Goal: Task Accomplishment & Management: Complete application form

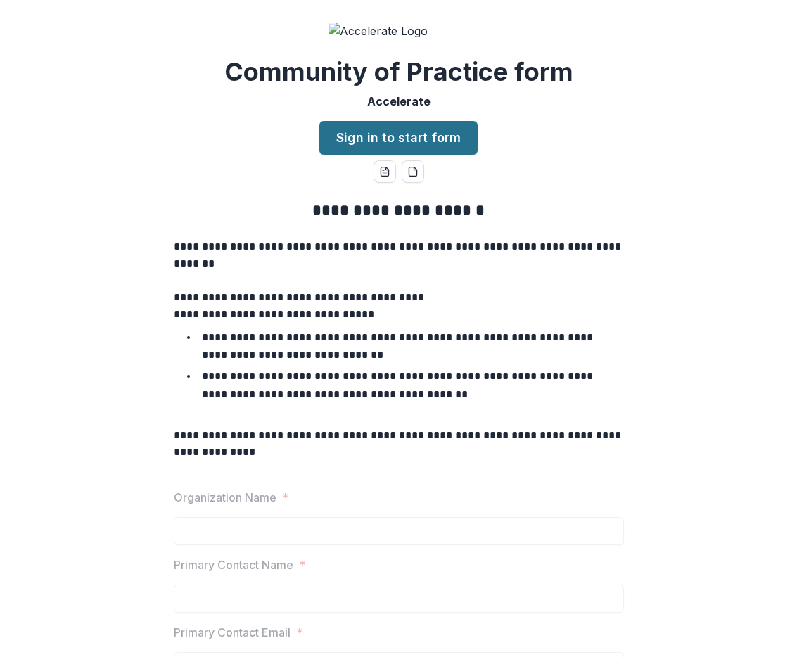
click at [393, 155] on link "Sign in to start form" at bounding box center [398, 138] width 158 height 34
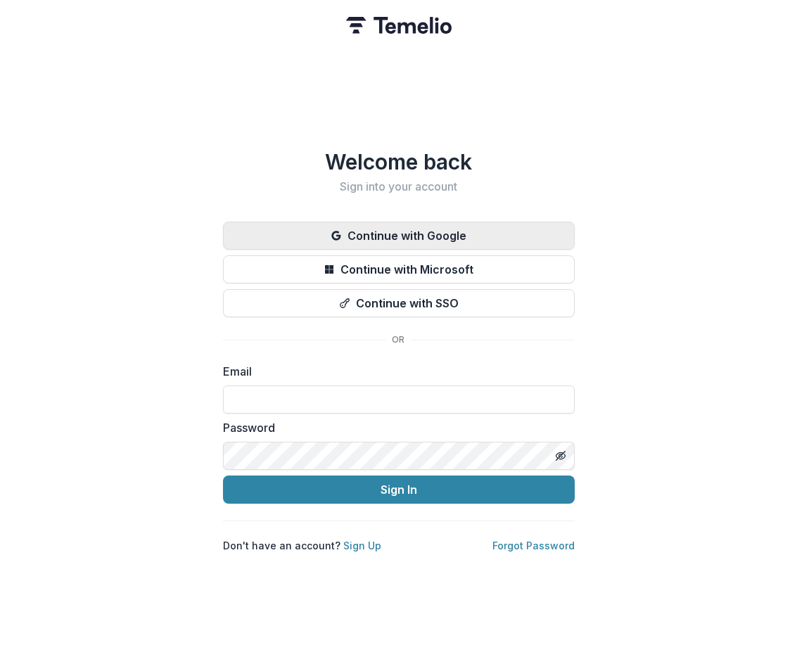
click at [401, 238] on button "Continue with Google" at bounding box center [399, 235] width 352 height 28
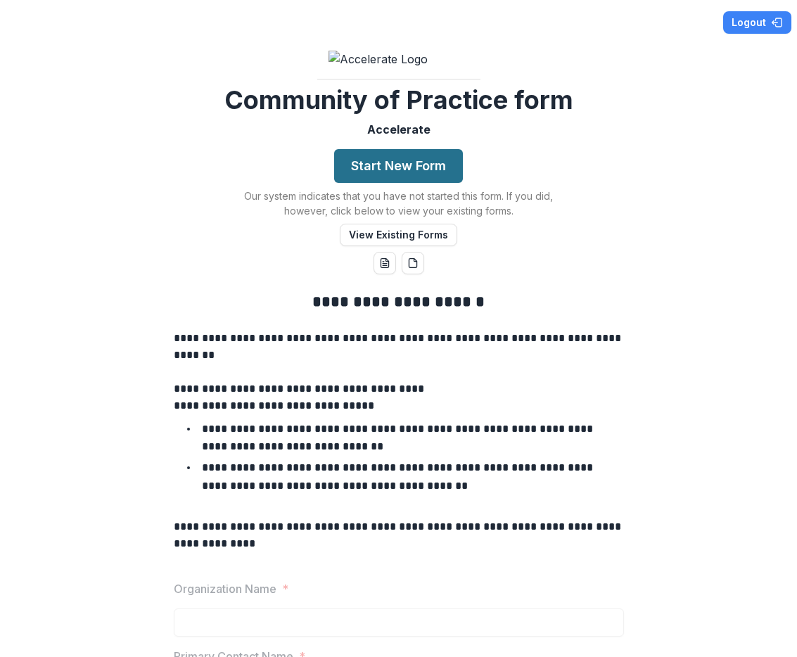
click at [396, 183] on button "Start New Form" at bounding box center [398, 166] width 129 height 34
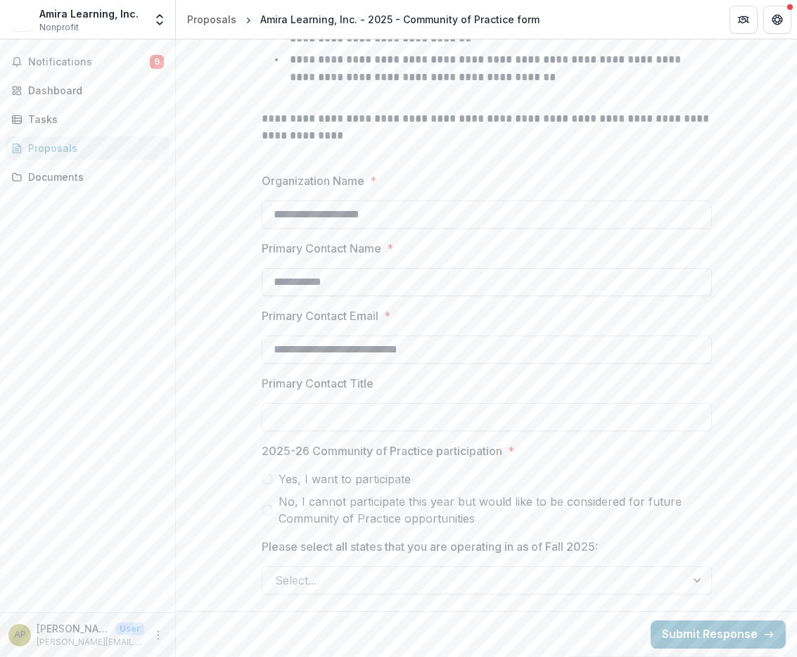
scroll to position [524, 0]
click at [376, 420] on input "Primary Contact Title" at bounding box center [487, 417] width 450 height 28
type input "**********"
click at [266, 480] on span at bounding box center [267, 478] width 11 height 11
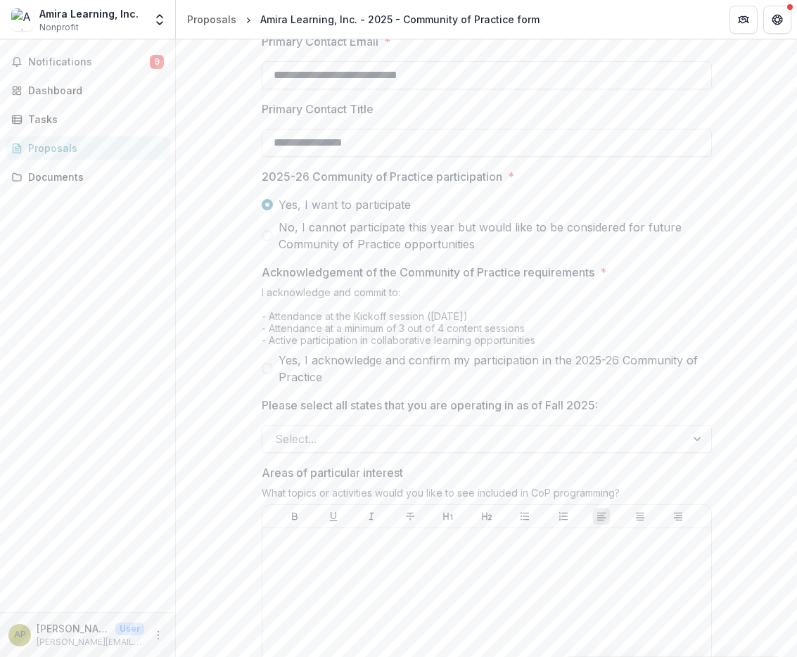
scroll to position [709, 0]
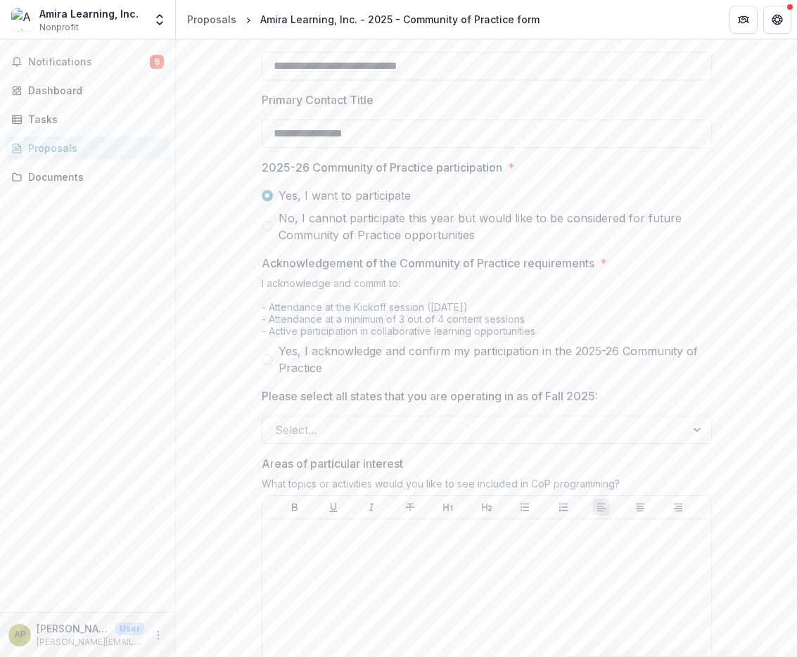
click at [264, 365] on span at bounding box center [267, 359] width 11 height 11
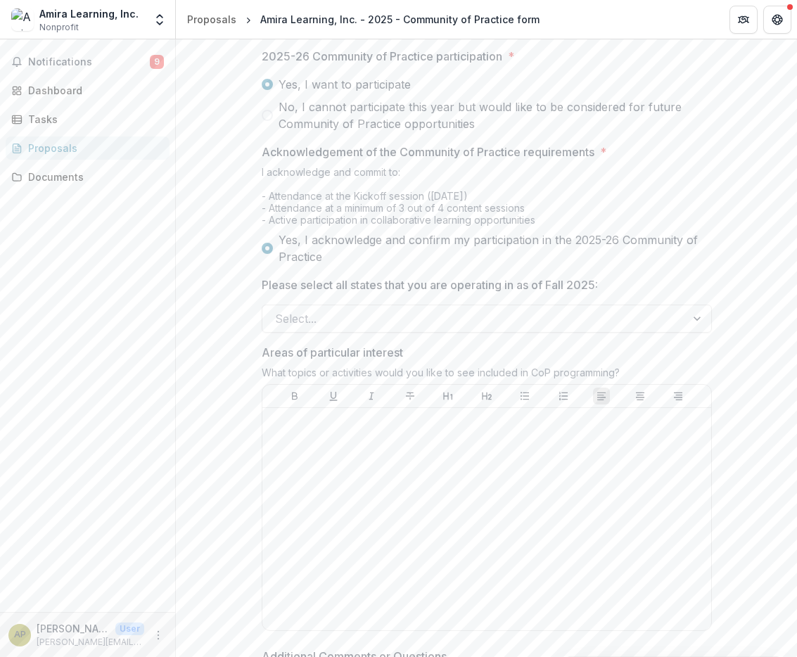
scroll to position [821, 0]
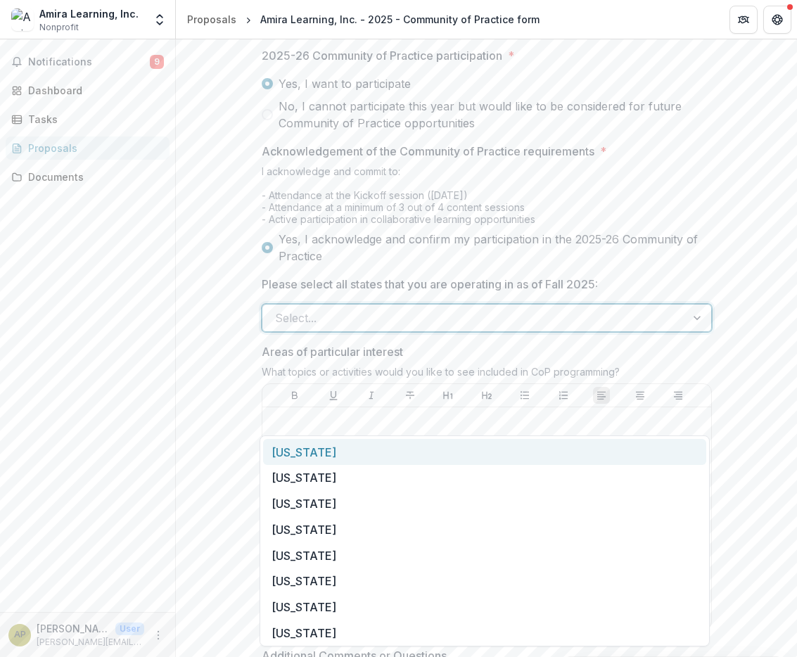
click at [333, 328] on div at bounding box center [474, 318] width 398 height 20
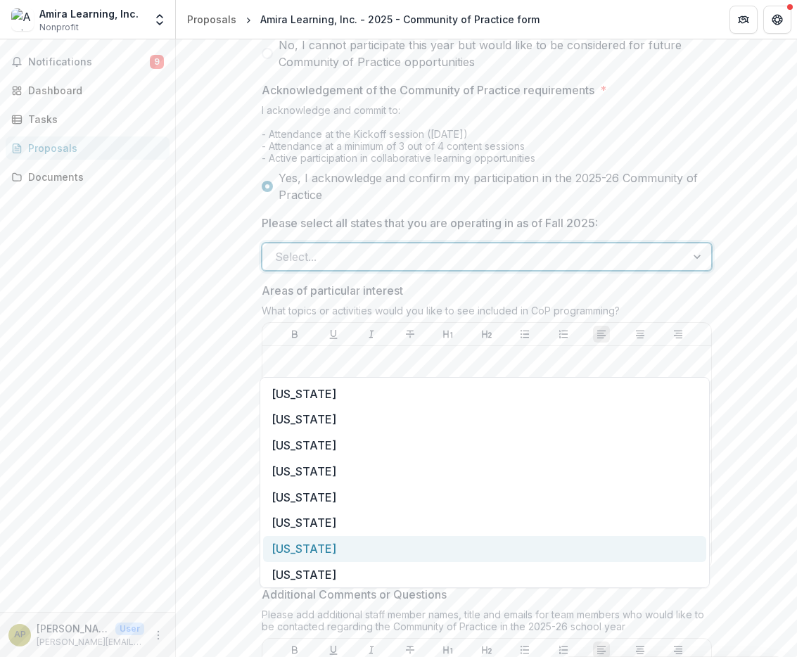
scroll to position [890, 0]
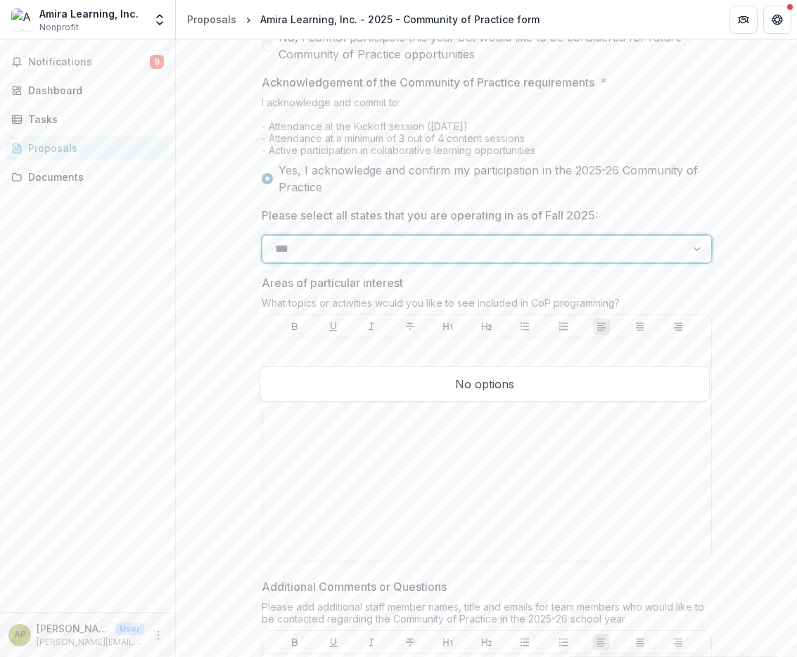
type input "***"
click at [219, 349] on div "**********" at bounding box center [486, 151] width 621 height 1486
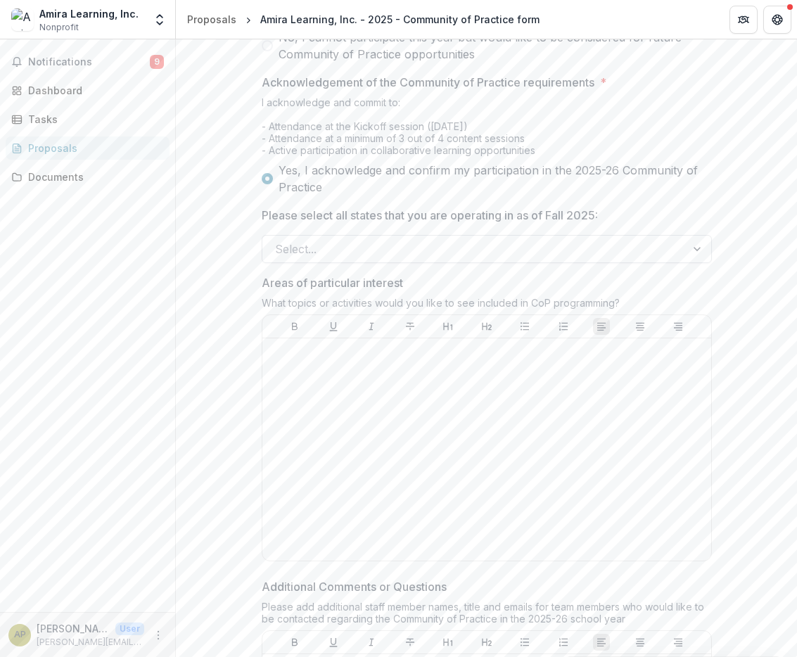
click at [345, 259] on div at bounding box center [474, 249] width 398 height 20
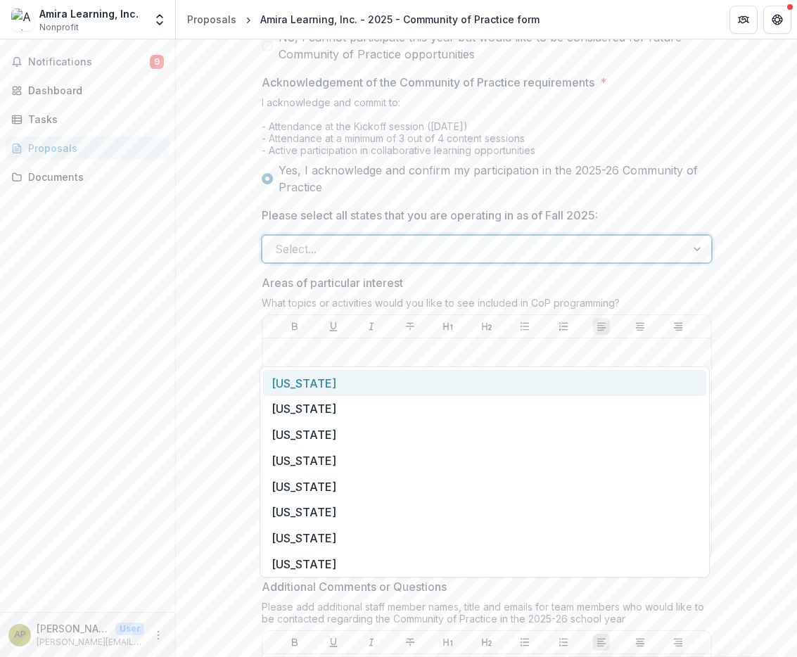
click at [316, 389] on div "Alabama" at bounding box center [484, 383] width 443 height 26
click at [697, 262] on div at bounding box center [683, 249] width 53 height 27
click at [338, 386] on div "Alaska" at bounding box center [484, 383] width 443 height 26
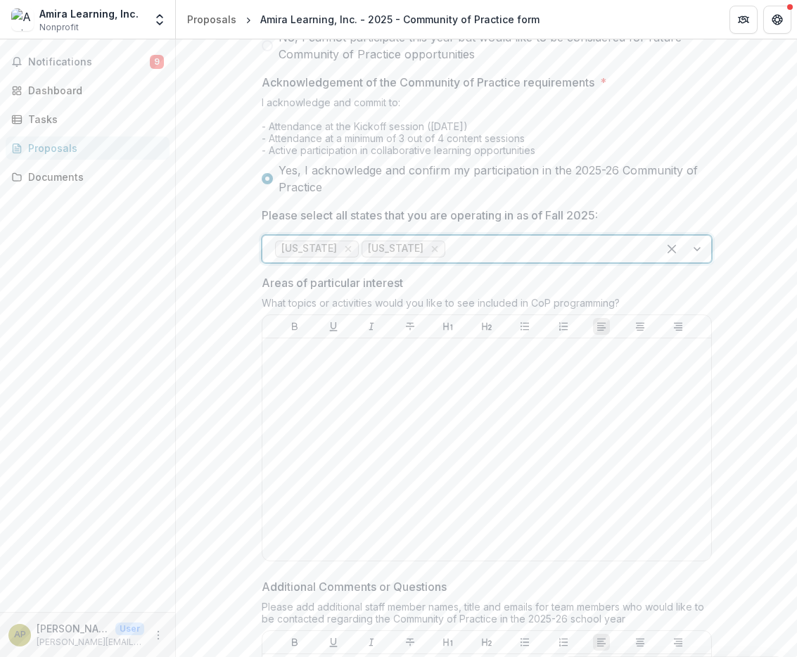
click at [703, 262] on div at bounding box center [683, 249] width 53 height 27
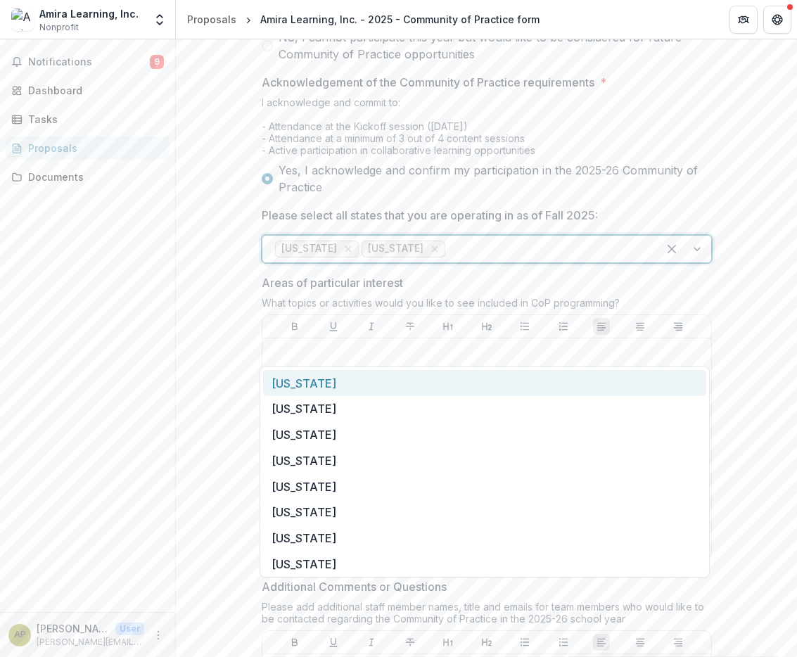
click at [609, 384] on div "Arizona" at bounding box center [484, 383] width 443 height 26
click at [698, 262] on div at bounding box center [683, 249] width 53 height 27
click at [634, 381] on div "Arkansas" at bounding box center [484, 383] width 443 height 26
click at [695, 262] on div at bounding box center [683, 249] width 53 height 27
click at [671, 383] on div "California" at bounding box center [484, 383] width 443 height 26
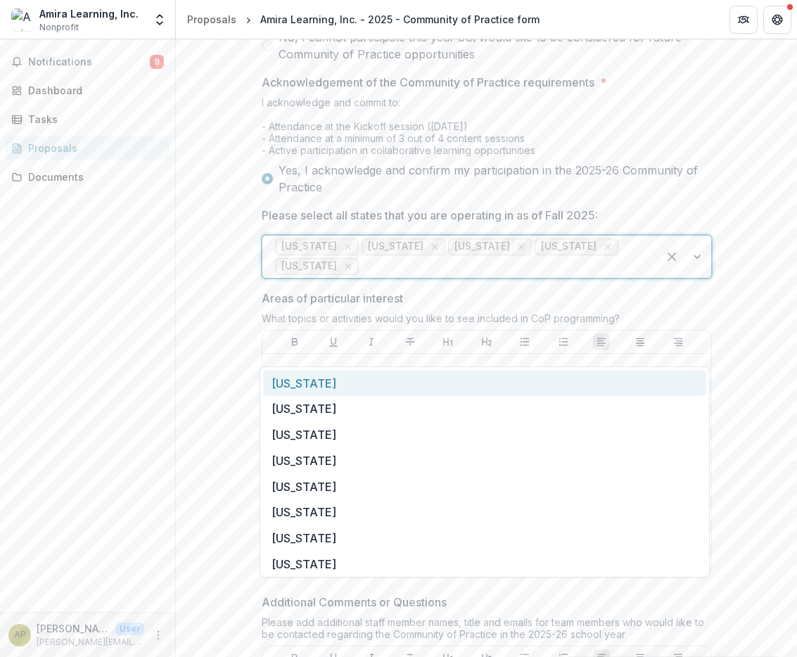
click at [702, 278] on div at bounding box center [683, 257] width 53 height 42
click at [649, 390] on div "Colorado" at bounding box center [484, 383] width 443 height 26
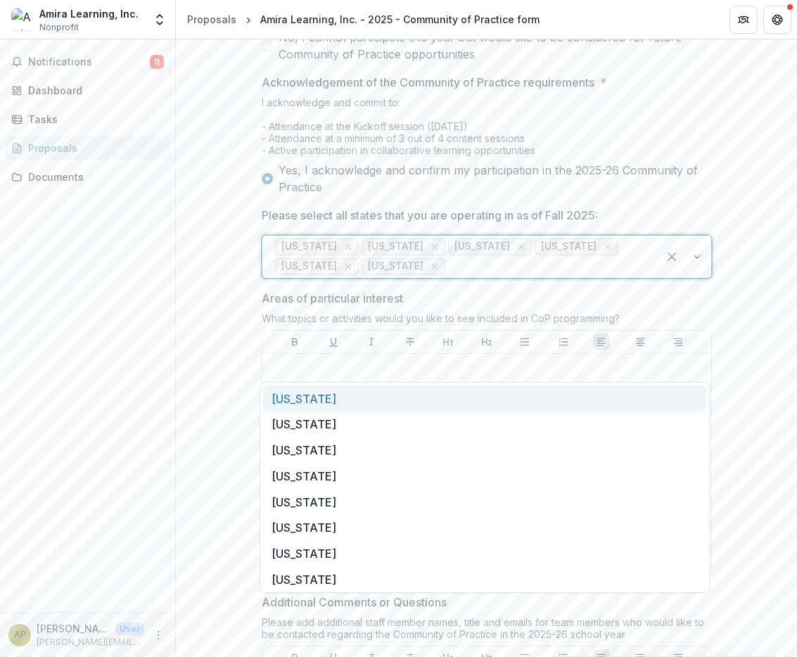
click at [690, 278] on div at bounding box center [683, 257] width 53 height 42
click at [651, 392] on div "Connecticut" at bounding box center [484, 398] width 443 height 26
click at [692, 278] on div at bounding box center [683, 257] width 53 height 42
click at [634, 400] on div "Delaware" at bounding box center [484, 398] width 443 height 26
drag, startPoint x: 694, startPoint y: 353, endPoint x: 671, endPoint y: 372, distance: 30.0
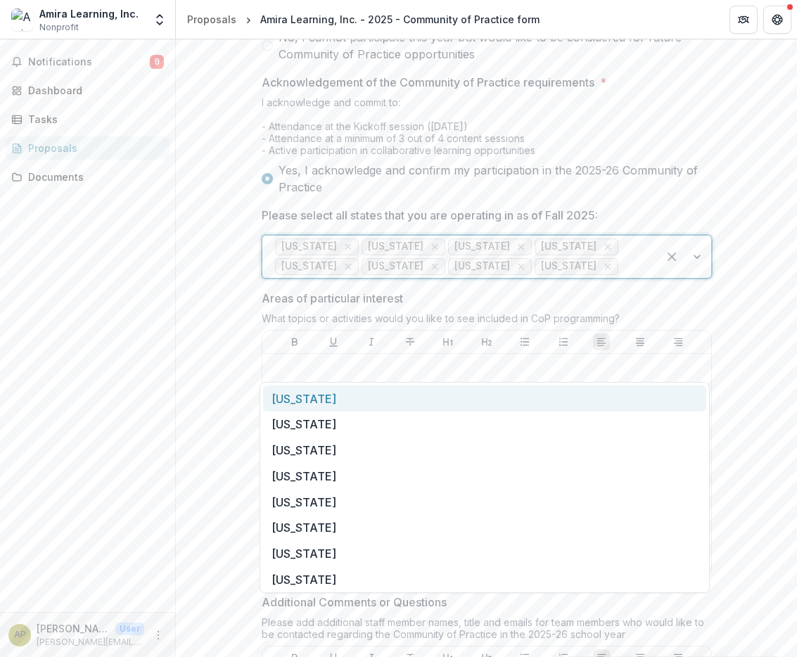
click at [694, 278] on div at bounding box center [683, 257] width 53 height 42
click at [629, 395] on div "District of Columbia" at bounding box center [484, 398] width 443 height 26
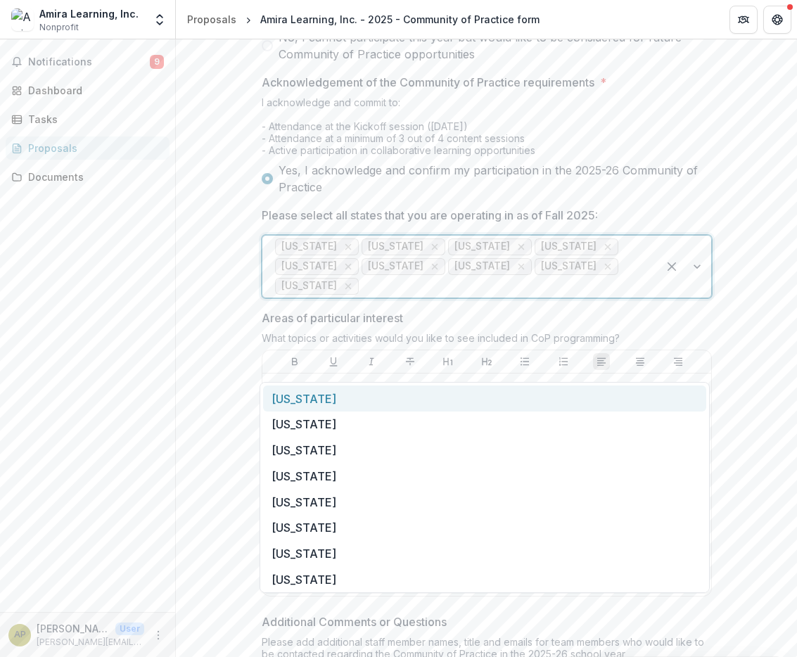
drag, startPoint x: 688, startPoint y: 364, endPoint x: 675, endPoint y: 383, distance: 23.2
click at [688, 297] on div at bounding box center [683, 267] width 53 height 62
click at [636, 410] on div "Florida" at bounding box center [484, 398] width 443 height 26
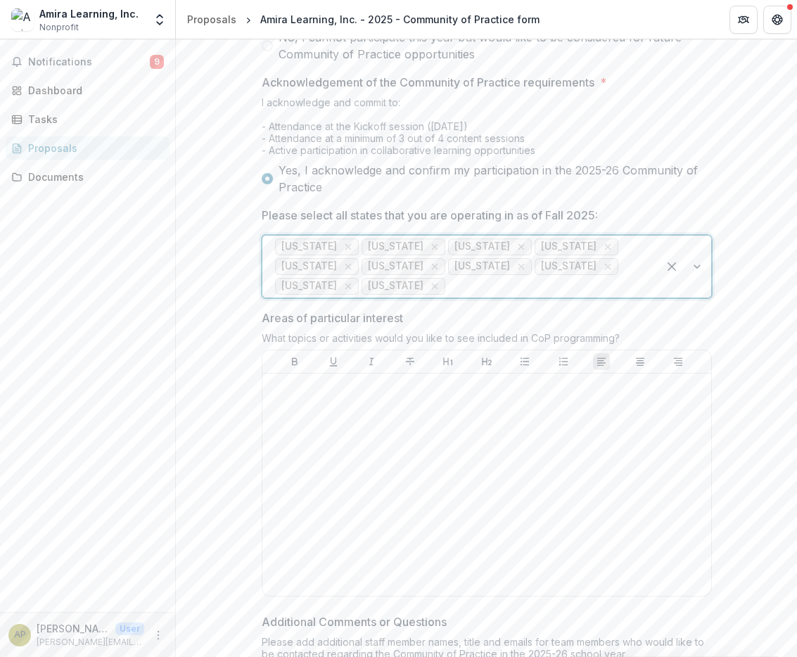
click at [699, 297] on div at bounding box center [683, 267] width 53 height 62
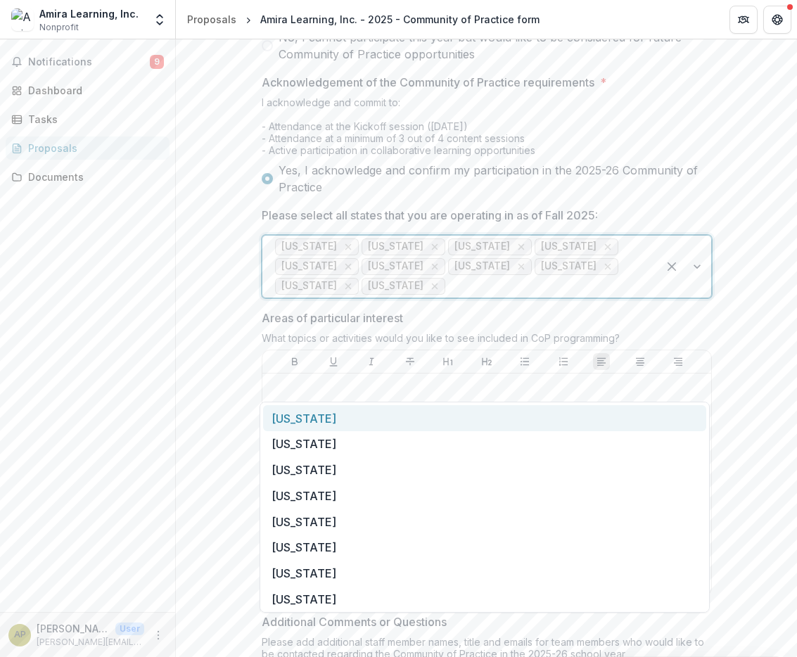
click at [618, 416] on div "Georgia" at bounding box center [484, 418] width 443 height 26
click at [686, 297] on div at bounding box center [683, 267] width 53 height 62
click at [649, 416] on div "Hawaii" at bounding box center [484, 418] width 443 height 26
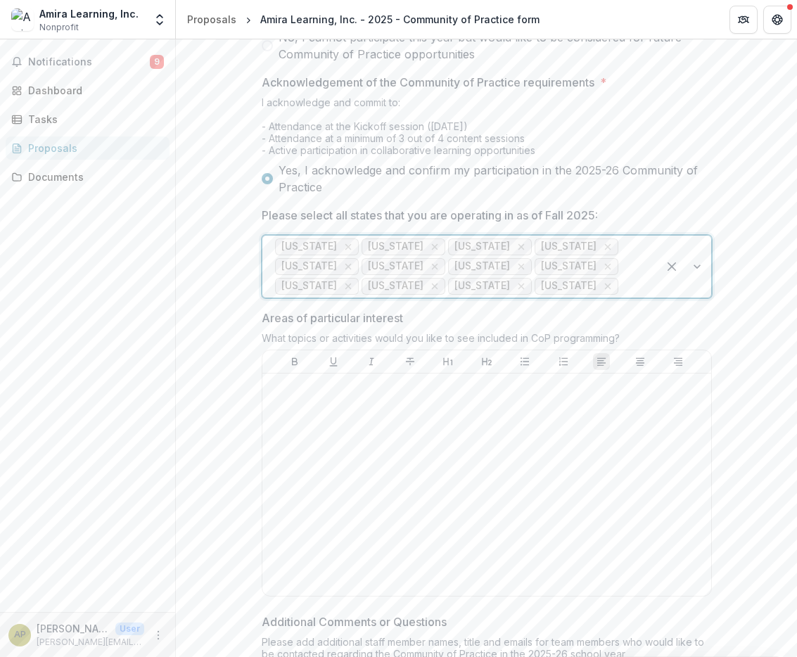
click at [699, 297] on div at bounding box center [683, 267] width 53 height 62
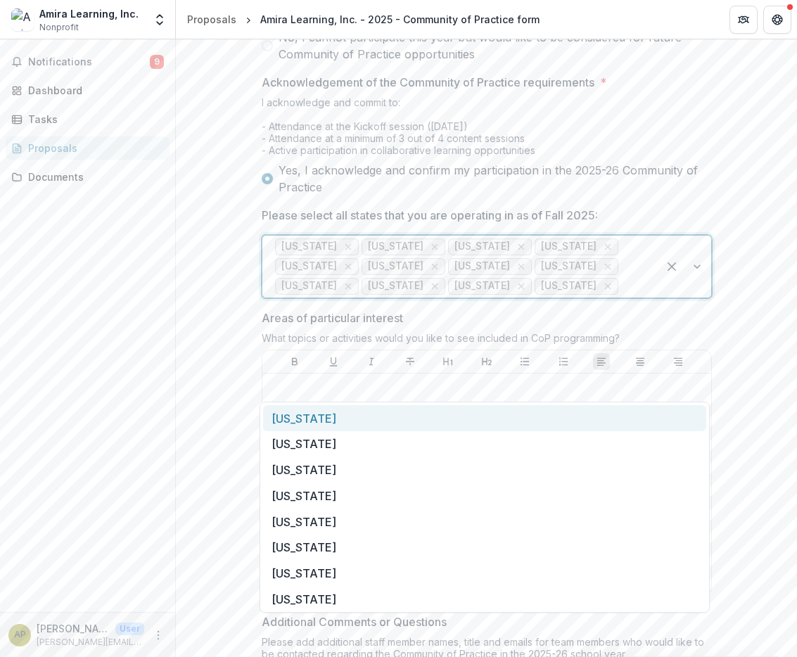
click at [662, 406] on div "Idaho" at bounding box center [484, 418] width 443 height 26
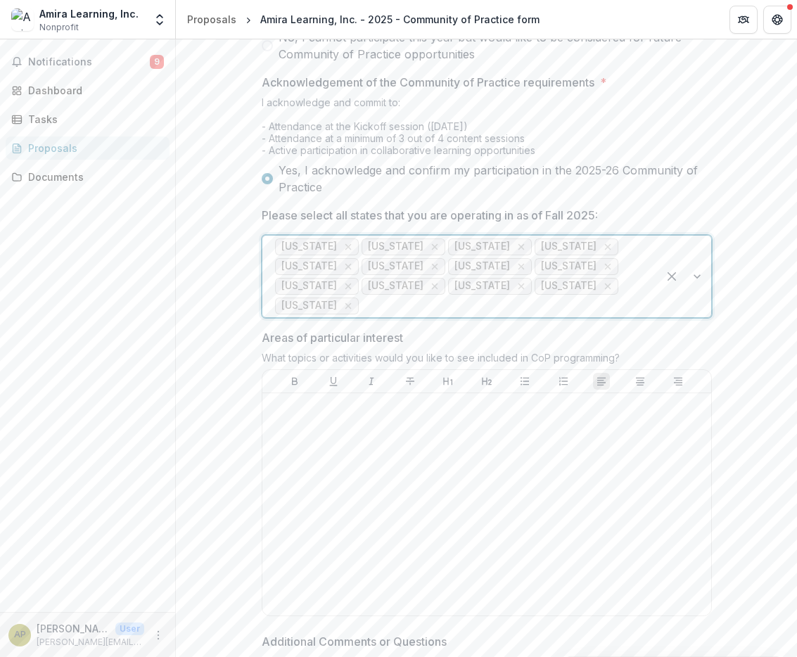
click at [697, 317] on div at bounding box center [683, 277] width 53 height 82
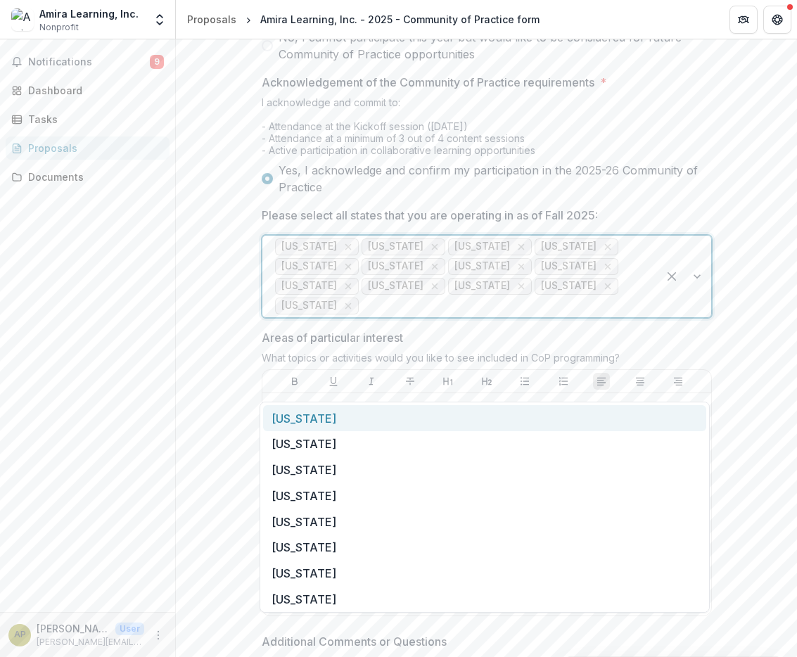
click at [657, 413] on div "Illinois" at bounding box center [484, 418] width 443 height 26
drag, startPoint x: 690, startPoint y: 378, endPoint x: 683, endPoint y: 390, distance: 14.5
click at [690, 317] on div at bounding box center [683, 277] width 53 height 82
click at [657, 416] on div "Indiana" at bounding box center [484, 418] width 443 height 26
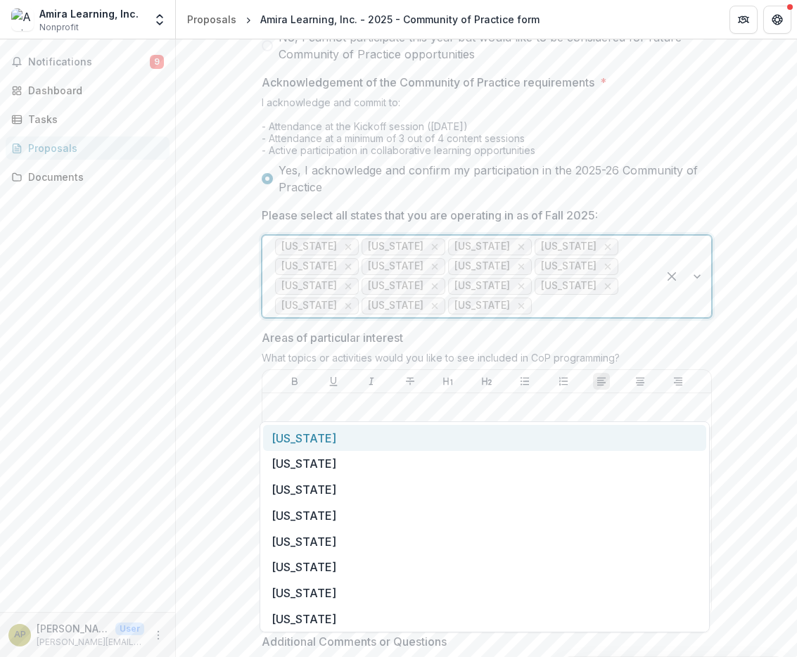
click at [700, 317] on div at bounding box center [683, 277] width 53 height 82
click at [648, 433] on div "Iowa" at bounding box center [484, 438] width 443 height 26
click at [695, 317] on div at bounding box center [683, 277] width 53 height 82
drag, startPoint x: 640, startPoint y: 445, endPoint x: 653, endPoint y: 438, distance: 14.5
click at [640, 445] on div "Kansas" at bounding box center [484, 438] width 443 height 26
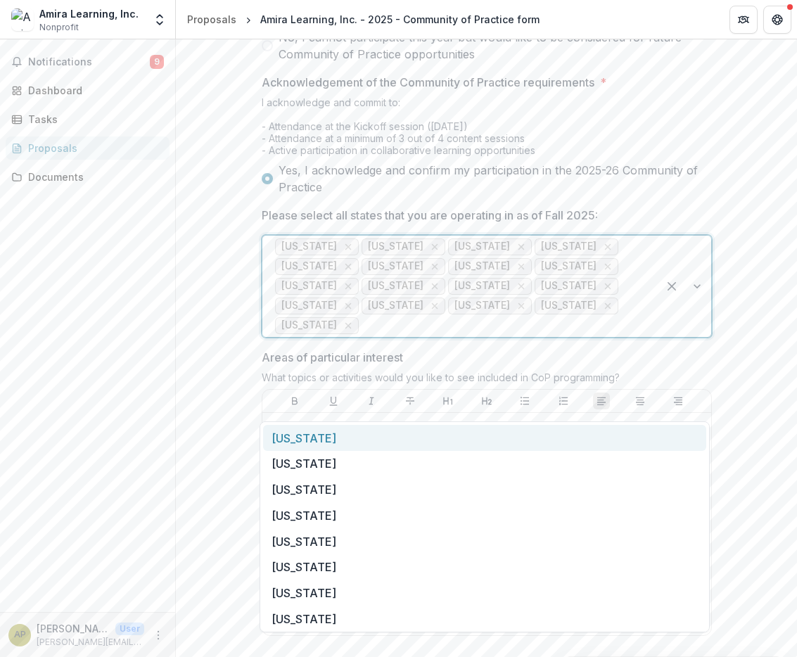
click at [704, 337] on div at bounding box center [683, 286] width 53 height 101
click at [631, 439] on div "Kentucky" at bounding box center [484, 438] width 443 height 26
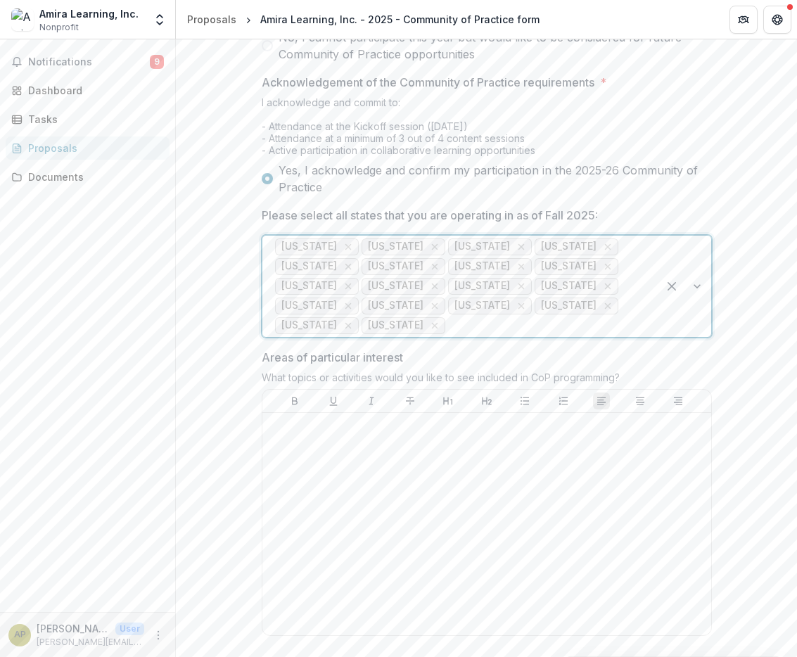
click at [691, 337] on div at bounding box center [683, 286] width 53 height 101
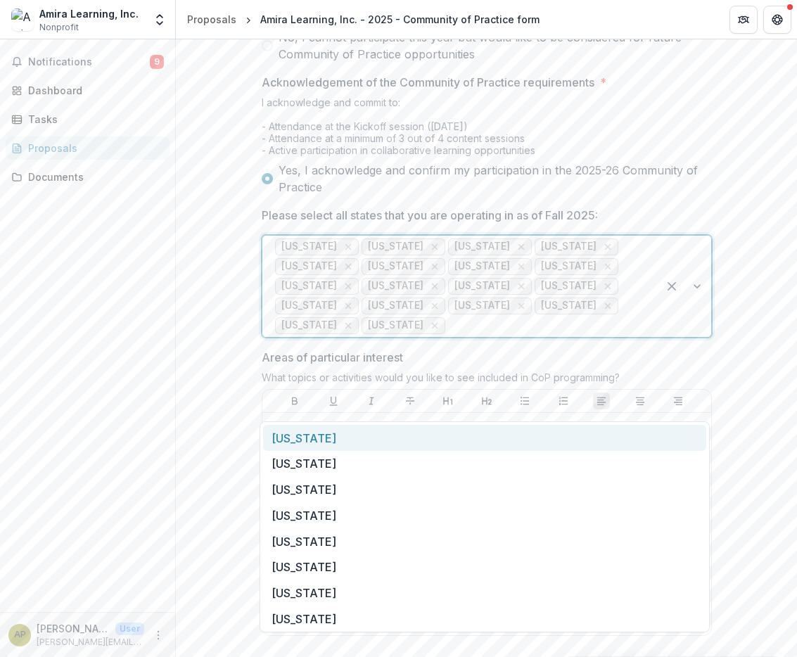
click at [657, 436] on div "Louisiana" at bounding box center [484, 438] width 443 height 26
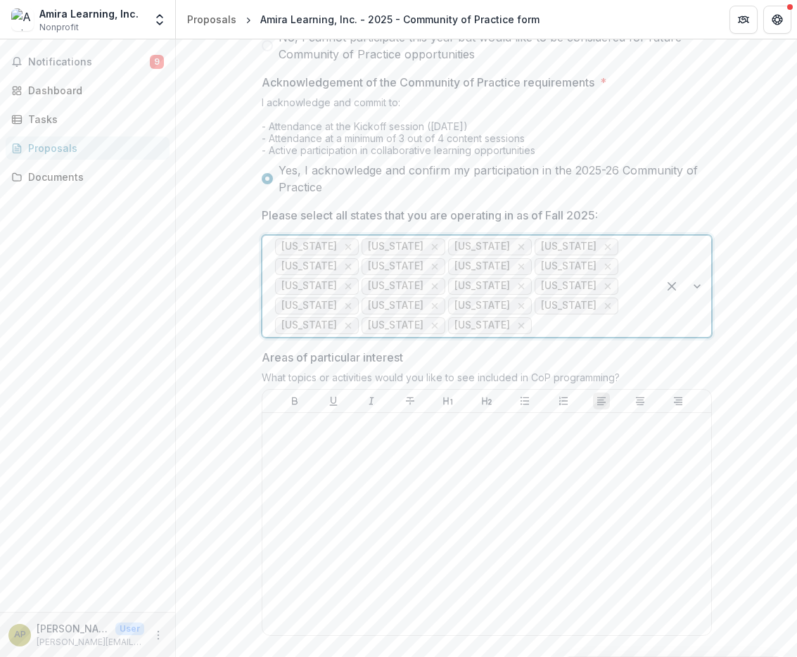
click at [696, 337] on div at bounding box center [683, 286] width 53 height 101
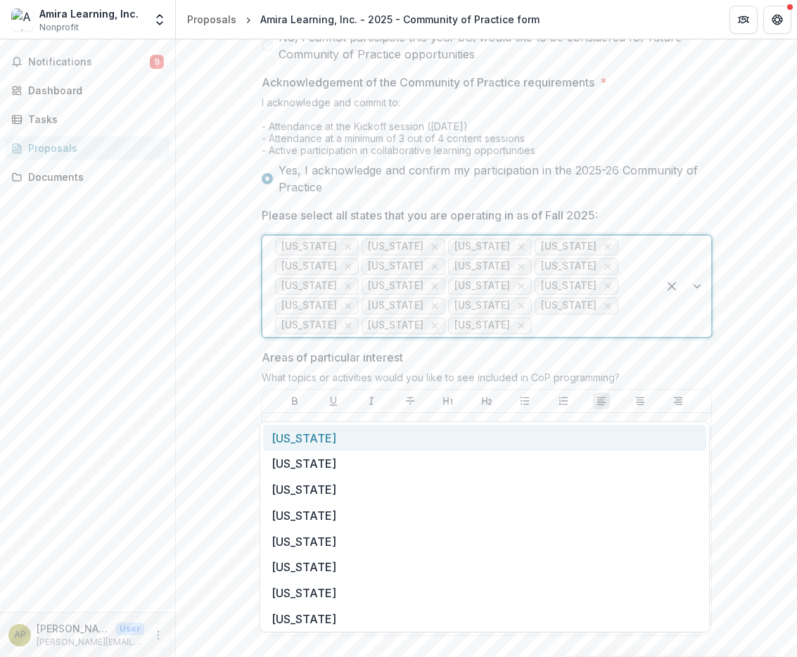
click at [645, 435] on div "Maine" at bounding box center [484, 438] width 443 height 26
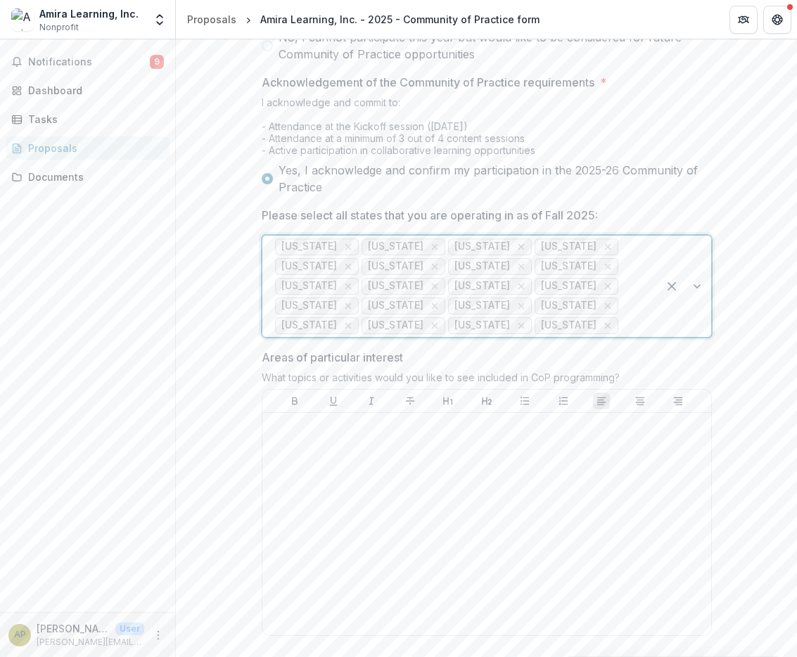
drag, startPoint x: 693, startPoint y: 390, endPoint x: 684, endPoint y: 402, distance: 14.6
click at [693, 337] on div at bounding box center [683, 286] width 53 height 101
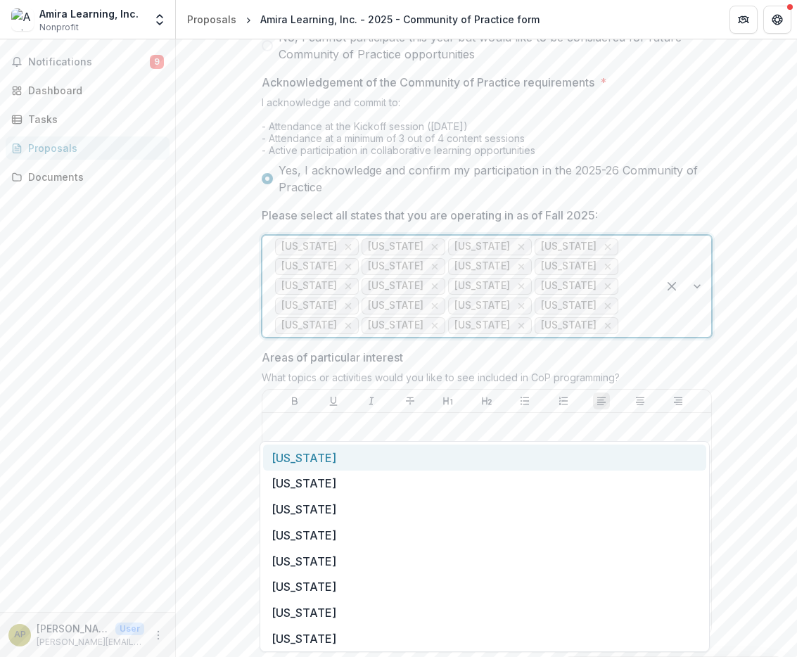
drag, startPoint x: 636, startPoint y: 454, endPoint x: 683, endPoint y: 428, distance: 53.8
click at [636, 454] on div "Maryland" at bounding box center [484, 457] width 443 height 26
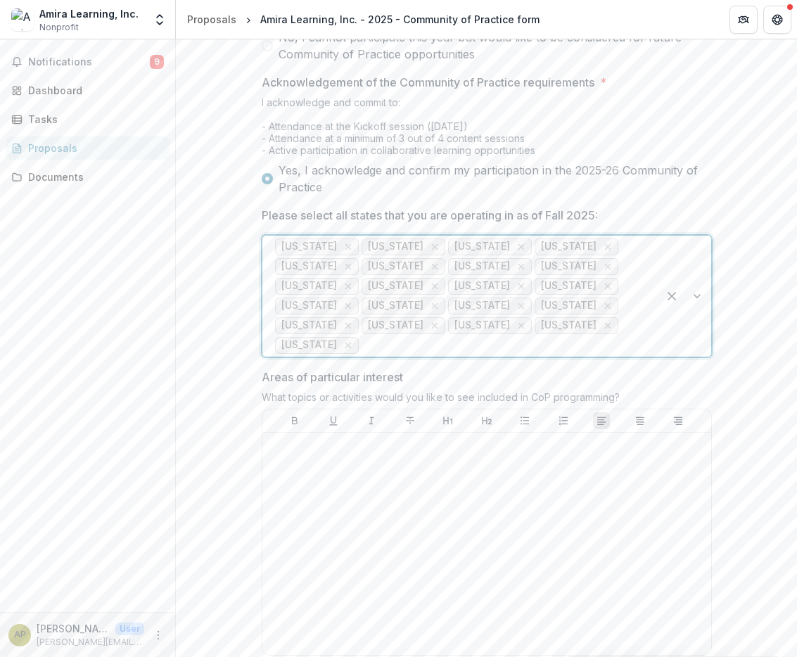
click at [697, 356] on div at bounding box center [683, 296] width 53 height 121
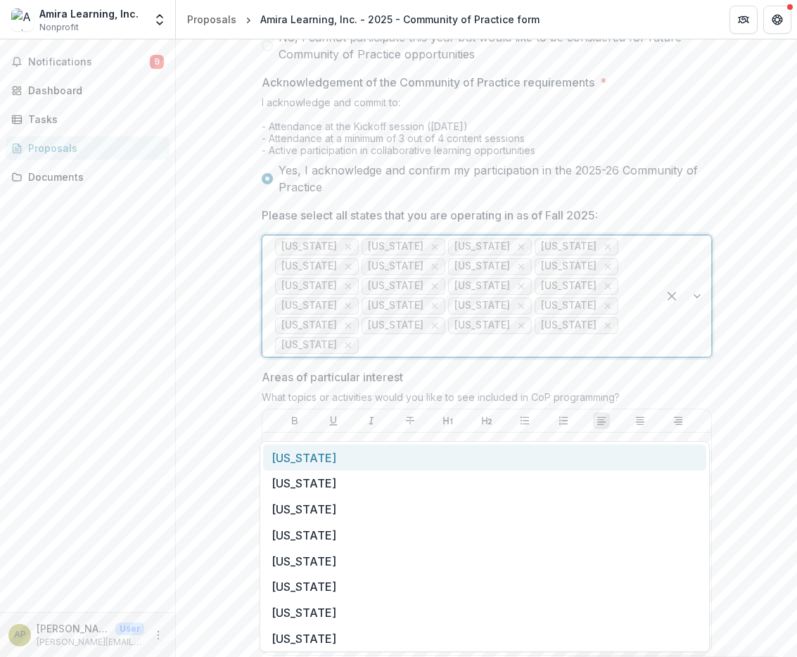
click at [664, 454] on div "Massachusetts" at bounding box center [484, 457] width 443 height 26
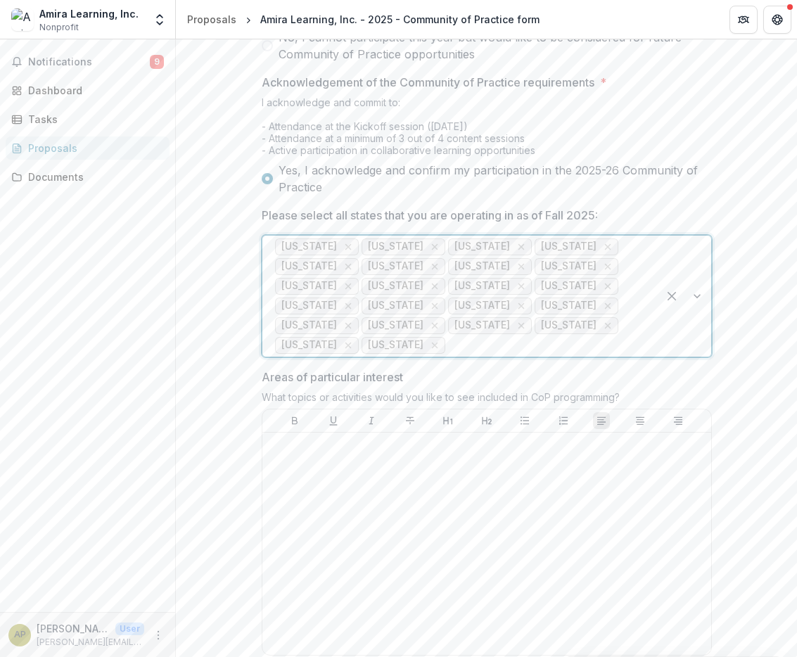
click at [700, 356] on div at bounding box center [683, 296] width 53 height 121
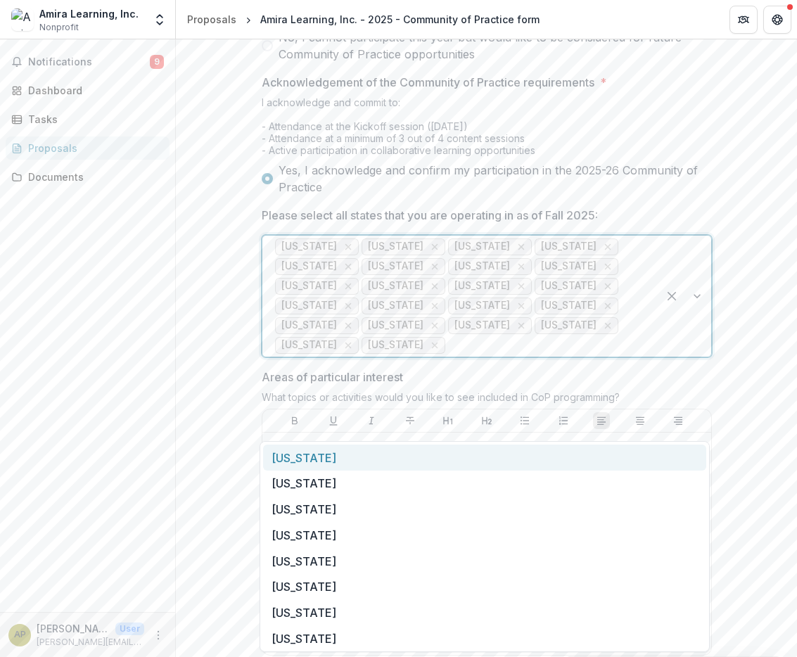
click at [669, 459] on div "Michigan" at bounding box center [484, 457] width 443 height 26
drag, startPoint x: 700, startPoint y: 419, endPoint x: 677, endPoint y: 449, distance: 38.1
click at [700, 356] on div at bounding box center [683, 296] width 53 height 121
click at [675, 452] on div "Minnesota" at bounding box center [484, 457] width 443 height 26
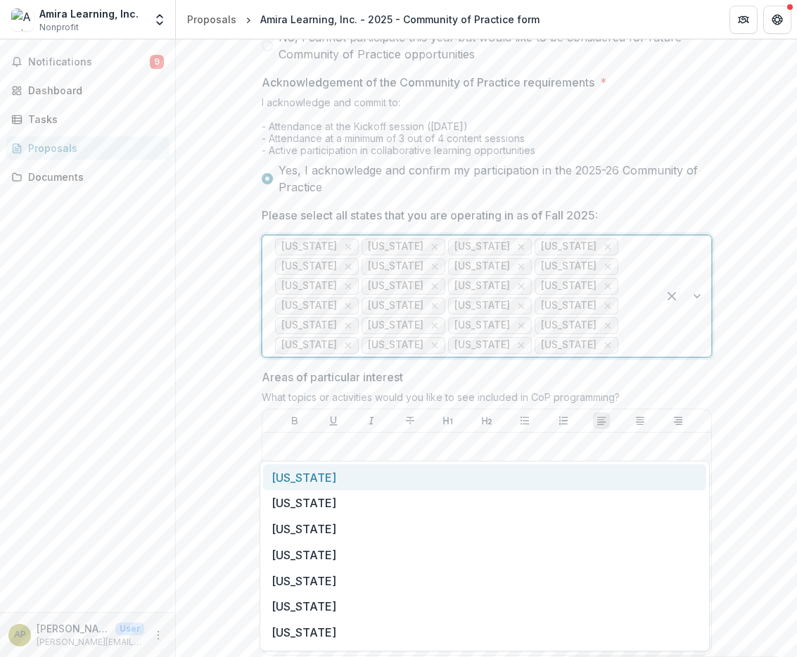
click at [698, 356] on div at bounding box center [683, 296] width 53 height 121
click at [667, 476] on div "Mississippi" at bounding box center [484, 477] width 443 height 26
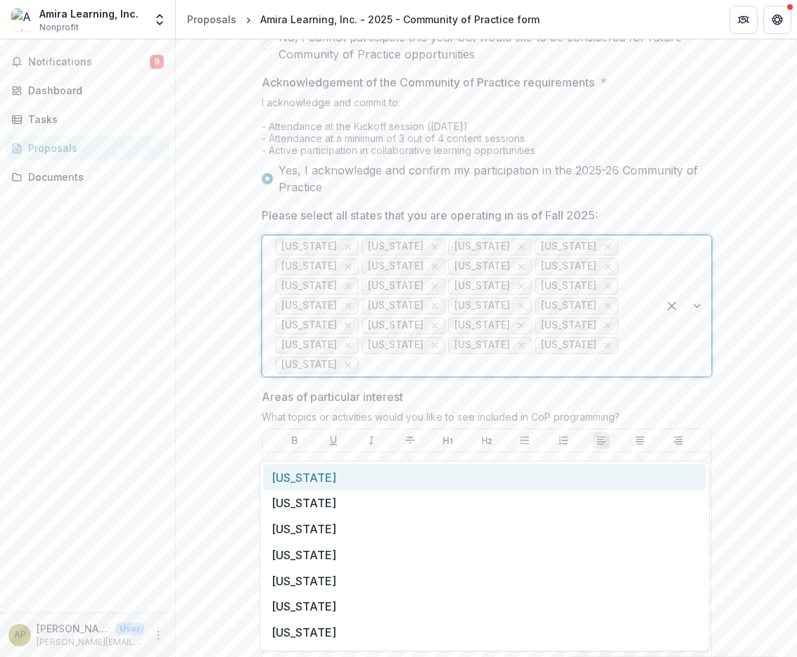
click at [690, 376] on div at bounding box center [683, 306] width 53 height 141
click at [655, 483] on div "Missouri" at bounding box center [484, 477] width 443 height 26
drag, startPoint x: 697, startPoint y: 431, endPoint x: 671, endPoint y: 467, distance: 44.3
click at [696, 376] on div at bounding box center [683, 306] width 53 height 141
click at [659, 477] on div "Montana" at bounding box center [484, 477] width 443 height 26
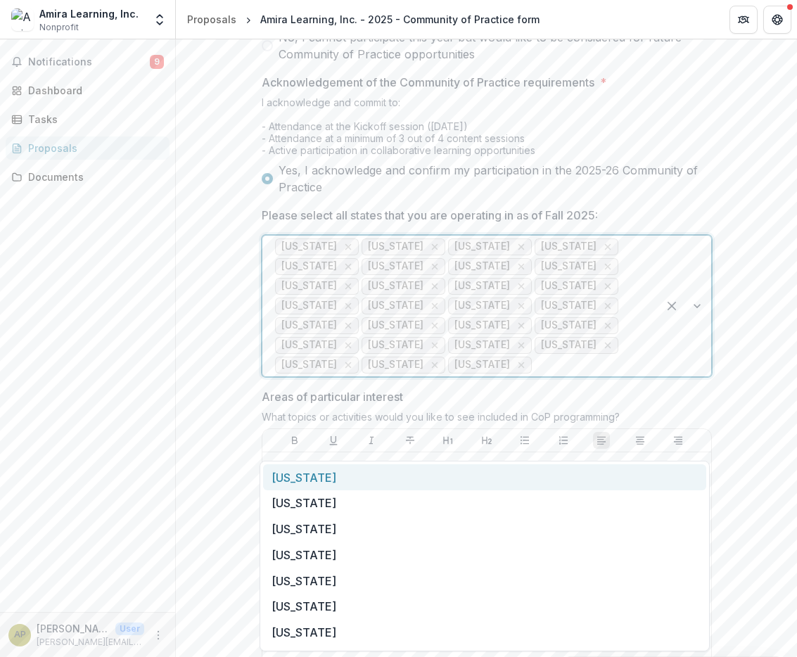
click at [690, 376] on div at bounding box center [683, 306] width 53 height 141
click at [650, 480] on div "Nebraska" at bounding box center [484, 477] width 443 height 26
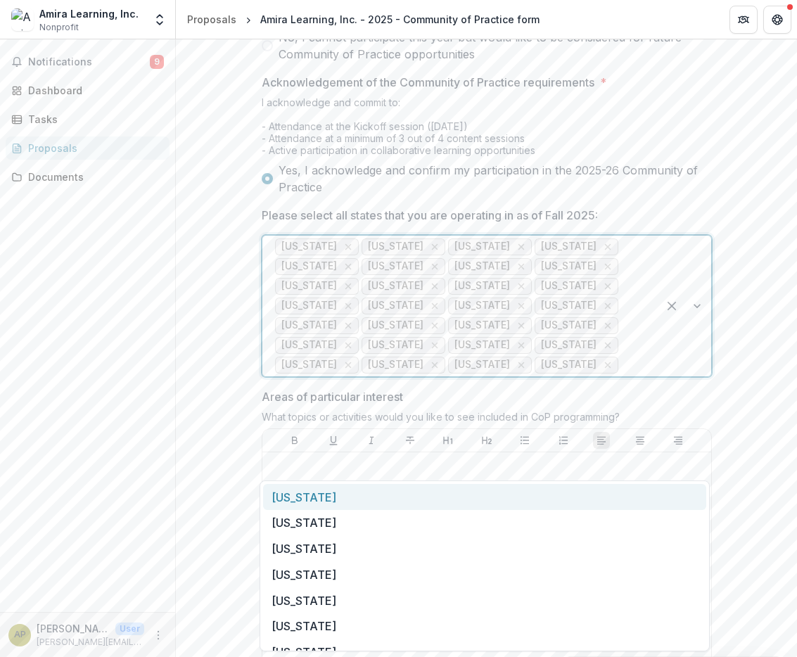
drag, startPoint x: 696, startPoint y: 446, endPoint x: 667, endPoint y: 475, distance: 40.8
click at [696, 376] on div at bounding box center [683, 306] width 53 height 141
click at [651, 490] on div "Nevada" at bounding box center [484, 497] width 443 height 26
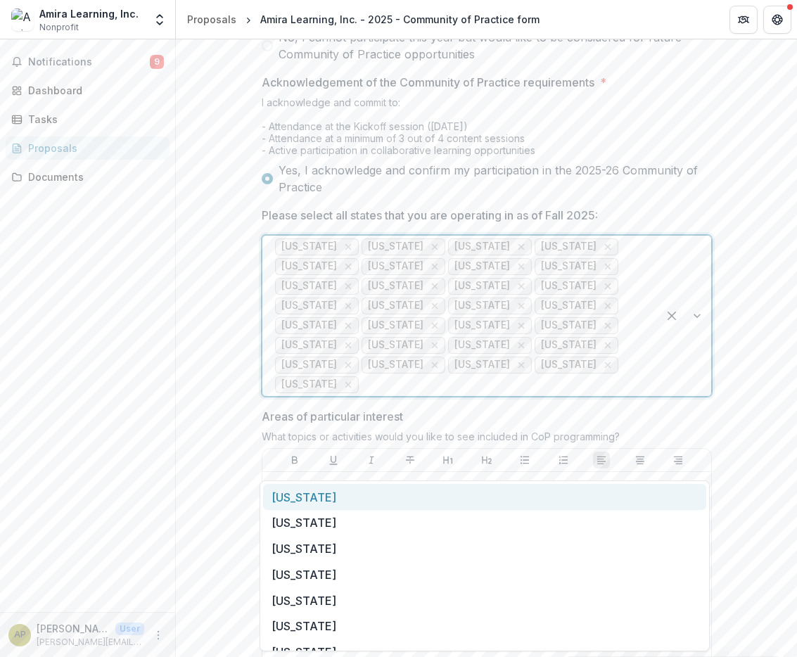
click at [689, 396] on div at bounding box center [683, 316] width 53 height 160
click at [659, 505] on div "New Hampshire" at bounding box center [484, 497] width 443 height 26
click at [700, 396] on div at bounding box center [683, 316] width 53 height 160
click at [660, 503] on div "New Jersey" at bounding box center [484, 497] width 443 height 26
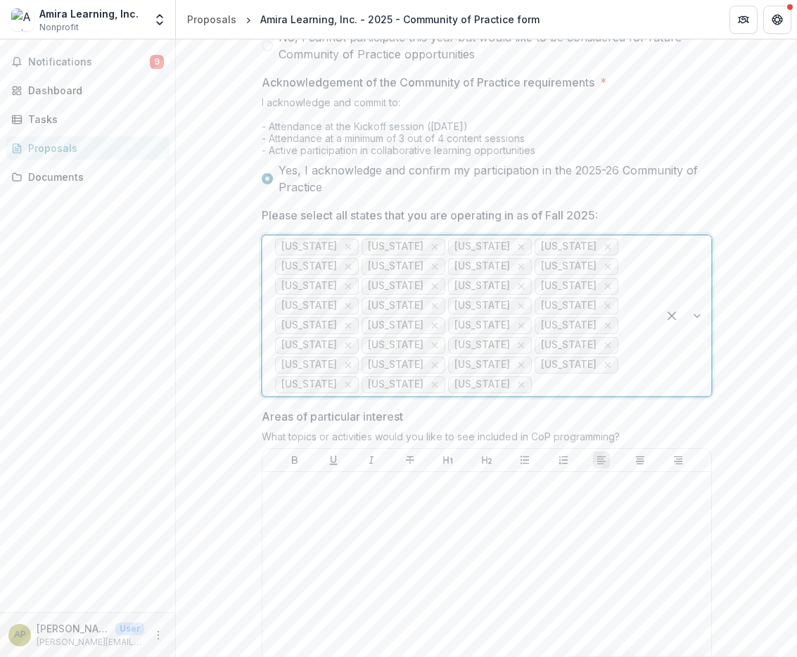
click at [700, 396] on div at bounding box center [683, 316] width 53 height 160
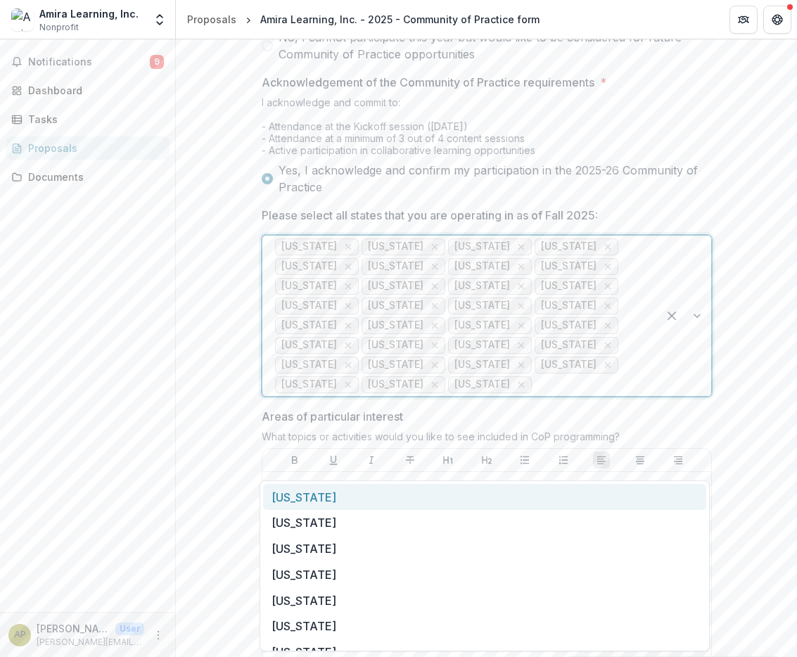
click at [681, 492] on div "New Mexico" at bounding box center [484, 497] width 443 height 26
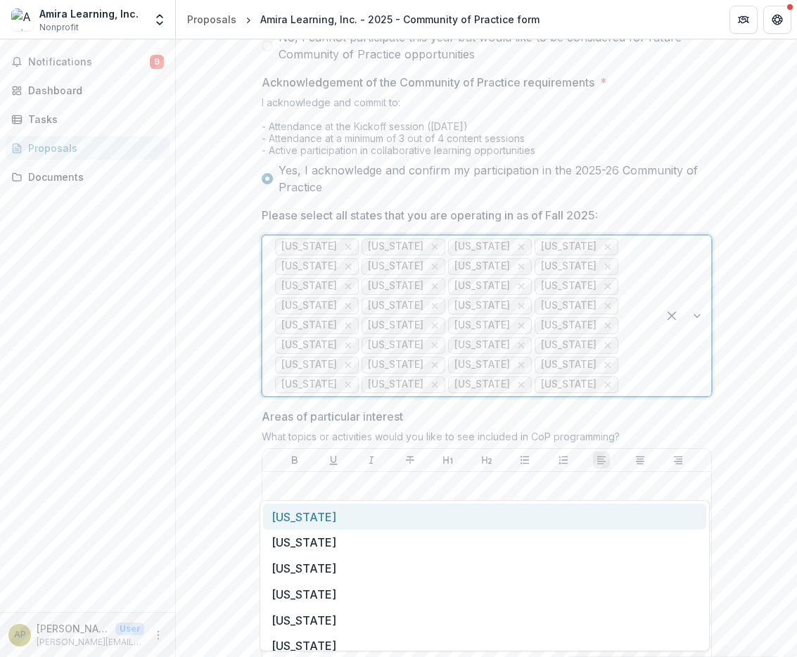
drag, startPoint x: 701, startPoint y: 463, endPoint x: 690, endPoint y: 494, distance: 32.3
click at [701, 396] on div at bounding box center [683, 316] width 53 height 160
click at [682, 508] on div "New York" at bounding box center [484, 516] width 443 height 26
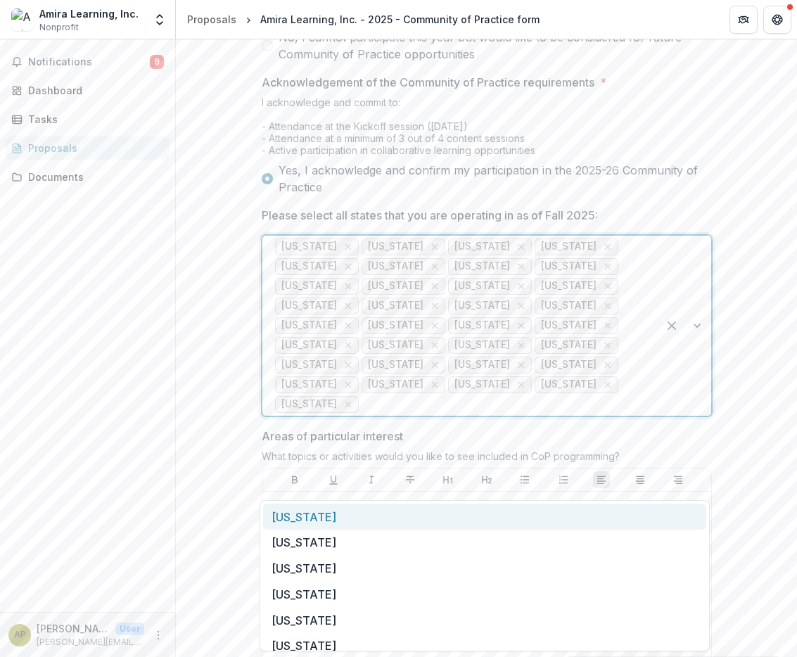
drag, startPoint x: 695, startPoint y: 487, endPoint x: 690, endPoint y: 504, distance: 18.5
click at [695, 416] on div at bounding box center [683, 326] width 53 height 180
click at [683, 514] on div "North Carolina" at bounding box center [484, 516] width 443 height 26
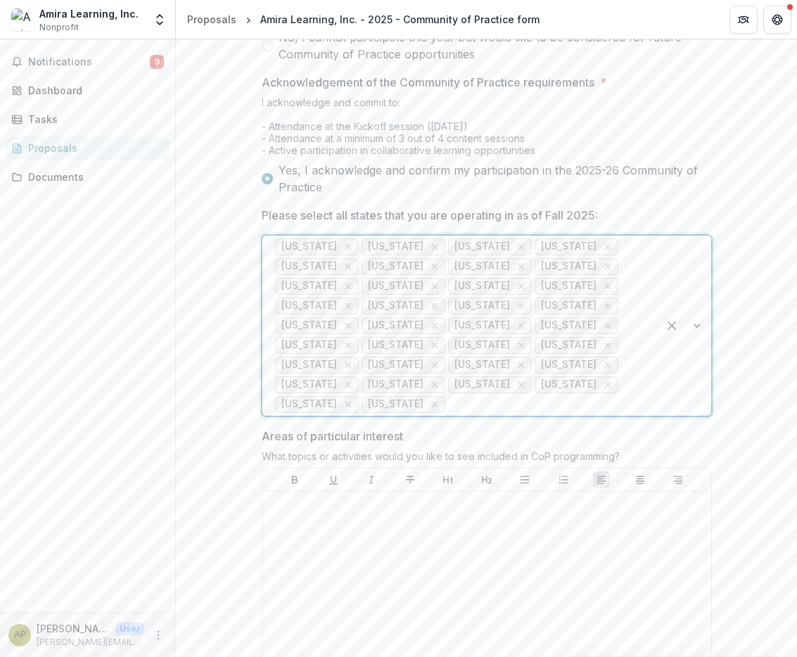
click at [699, 416] on div at bounding box center [683, 326] width 53 height 180
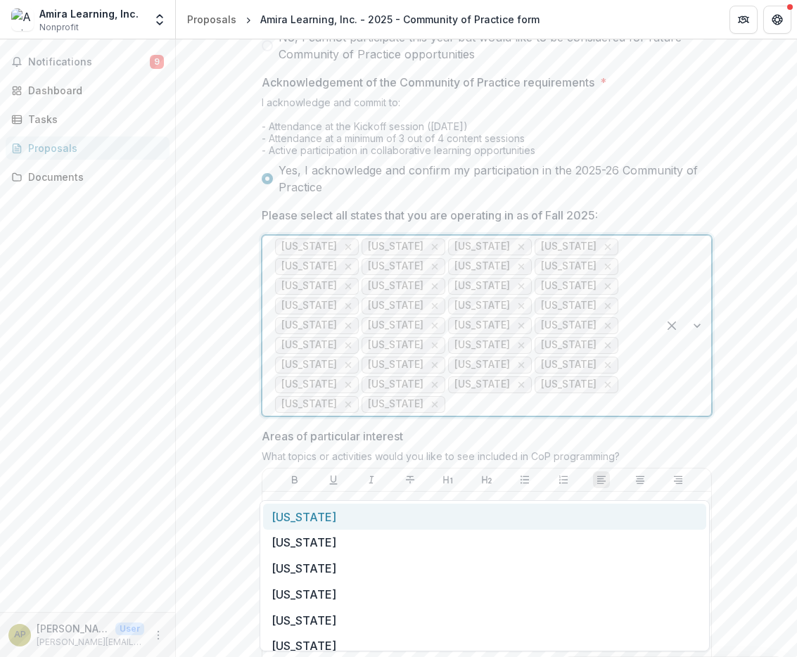
click at [677, 520] on div "North Dakota" at bounding box center [484, 516] width 443 height 26
click at [702, 416] on div at bounding box center [683, 326] width 53 height 180
click at [676, 519] on div "Ohio" at bounding box center [484, 516] width 443 height 26
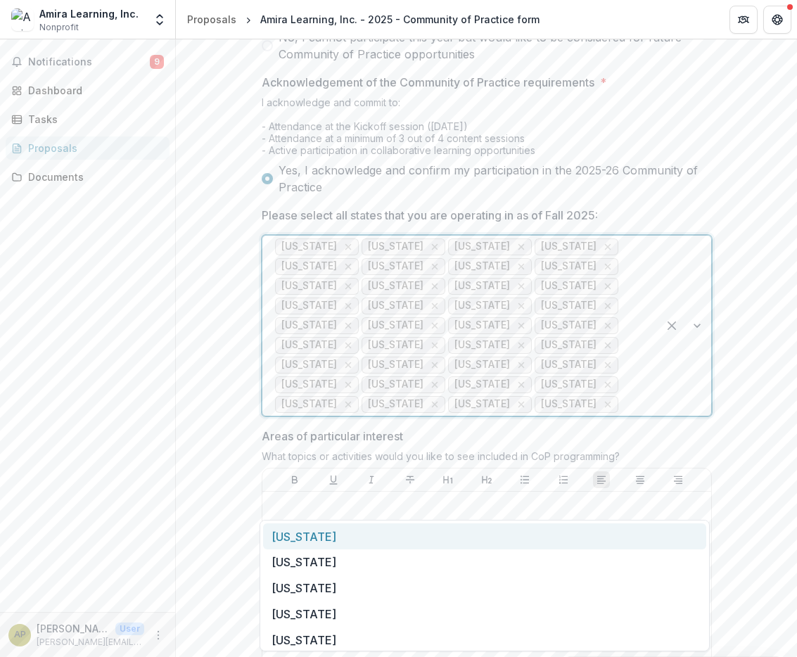
click at [700, 416] on div at bounding box center [683, 326] width 53 height 180
click at [676, 531] on div "Oklahoma" at bounding box center [484, 536] width 443 height 26
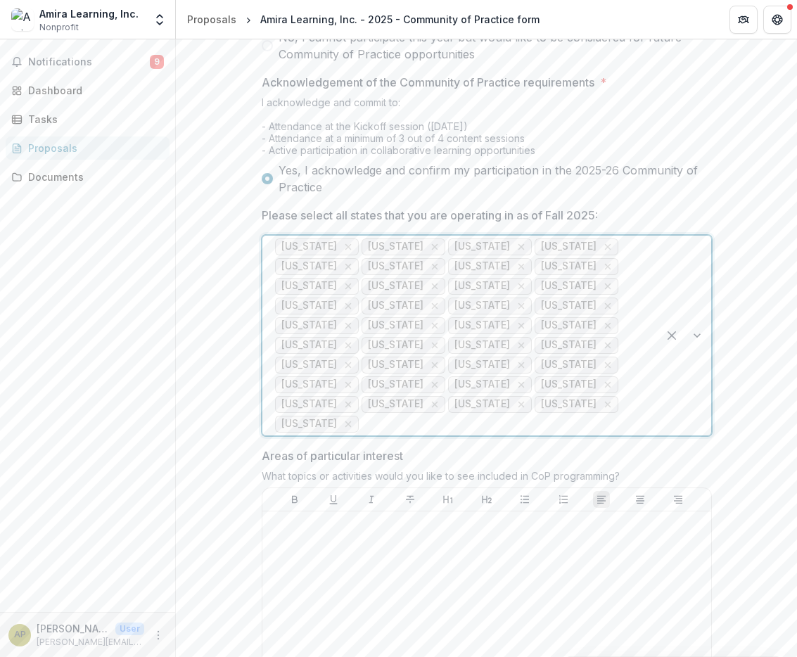
click at [697, 435] on div at bounding box center [683, 336] width 53 height 200
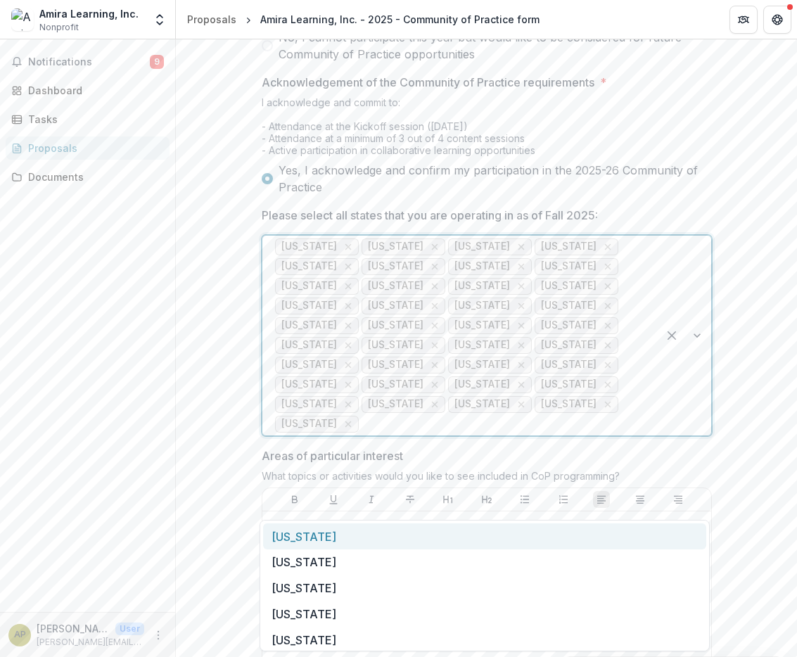
click at [683, 529] on div "Oregon" at bounding box center [484, 536] width 443 height 26
drag, startPoint x: 705, startPoint y: 509, endPoint x: 688, endPoint y: 529, distance: 26.4
click at [705, 435] on div at bounding box center [683, 336] width 53 height 200
drag, startPoint x: 678, startPoint y: 538, endPoint x: 726, endPoint y: 506, distance: 57.7
click at [678, 538] on div "Pennsylvania" at bounding box center [484, 536] width 443 height 26
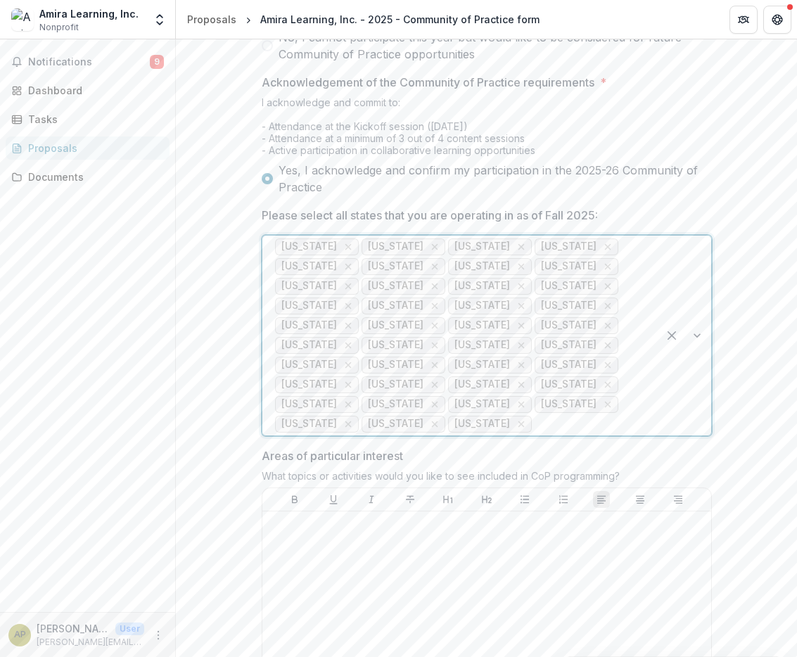
click at [705, 435] on div at bounding box center [683, 336] width 53 height 200
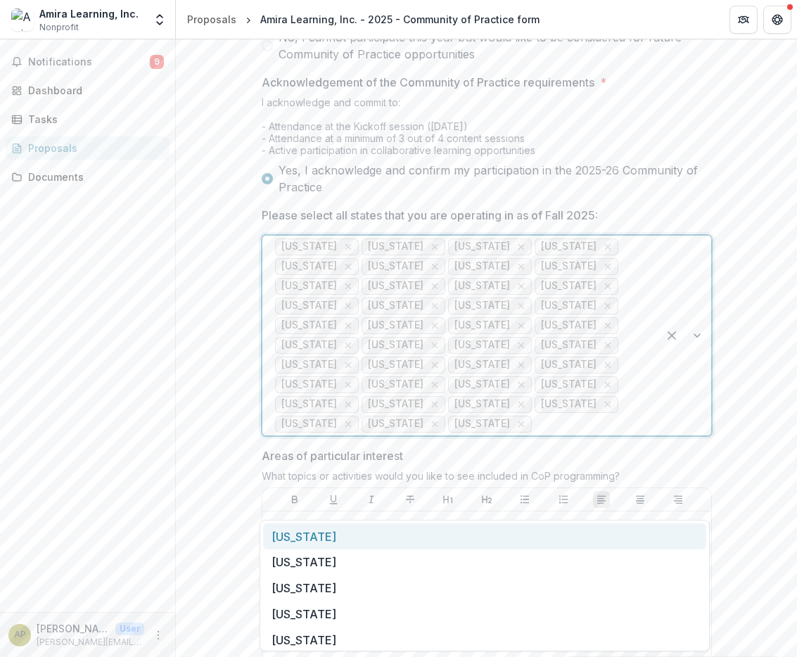
click at [686, 527] on div "Rhode Island" at bounding box center [484, 536] width 443 height 26
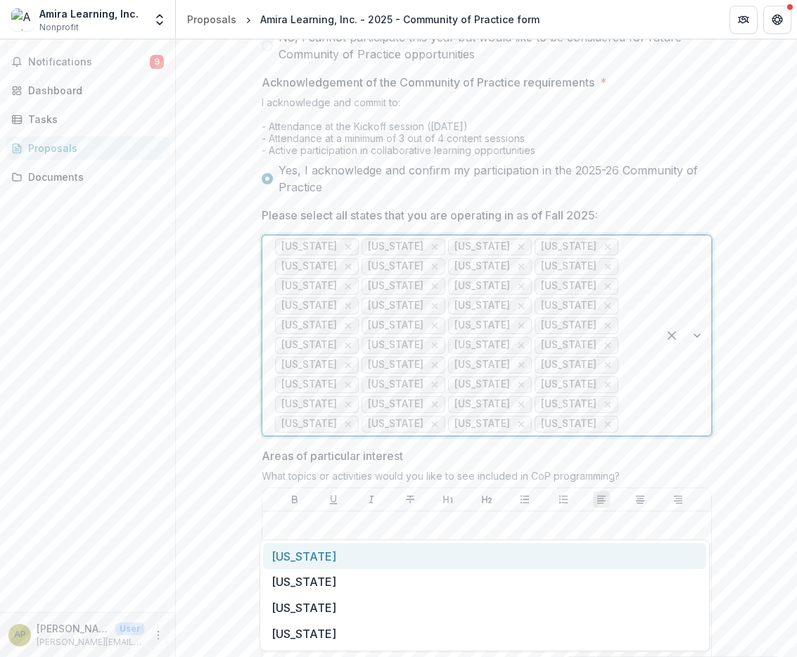
click at [696, 435] on div at bounding box center [683, 336] width 53 height 200
click at [676, 543] on div "South Carolina" at bounding box center [484, 556] width 443 height 26
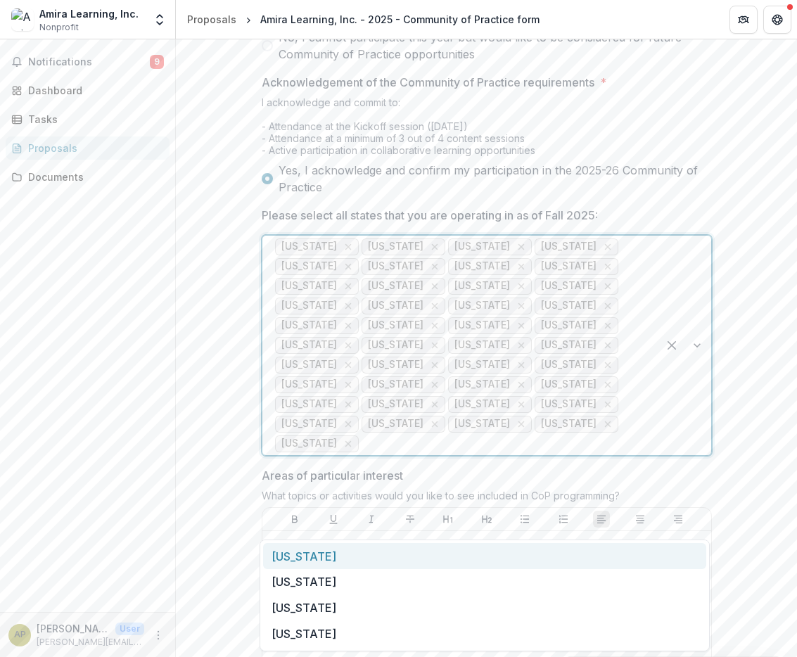
click at [700, 455] on div at bounding box center [683, 345] width 53 height 219
click at [695, 455] on div at bounding box center [683, 345] width 53 height 219
click at [626, 555] on div "South Dakota" at bounding box center [484, 556] width 443 height 26
drag, startPoint x: 699, startPoint y: 508, endPoint x: 694, endPoint y: 514, distance: 8.0
click at [699, 455] on div at bounding box center [683, 345] width 53 height 219
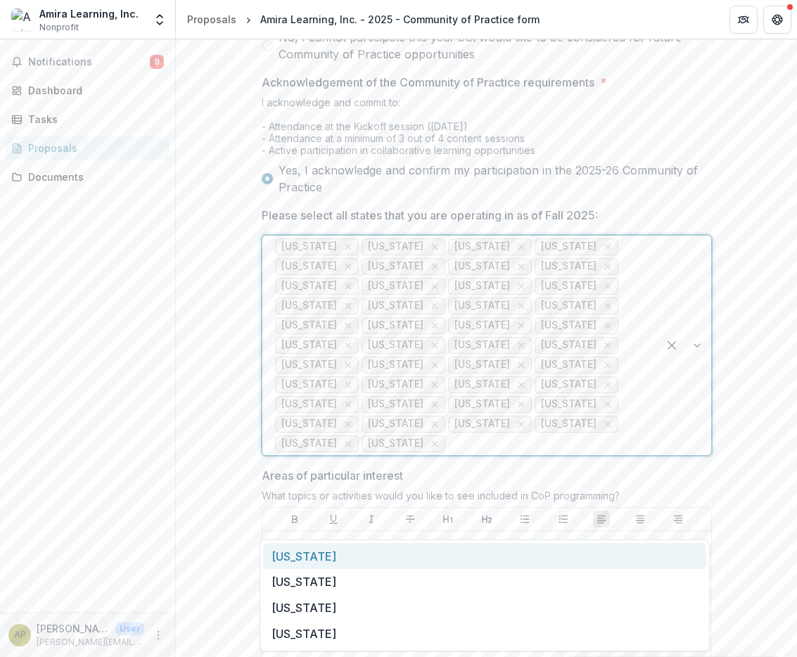
click at [654, 550] on div "Tennessee" at bounding box center [484, 556] width 443 height 26
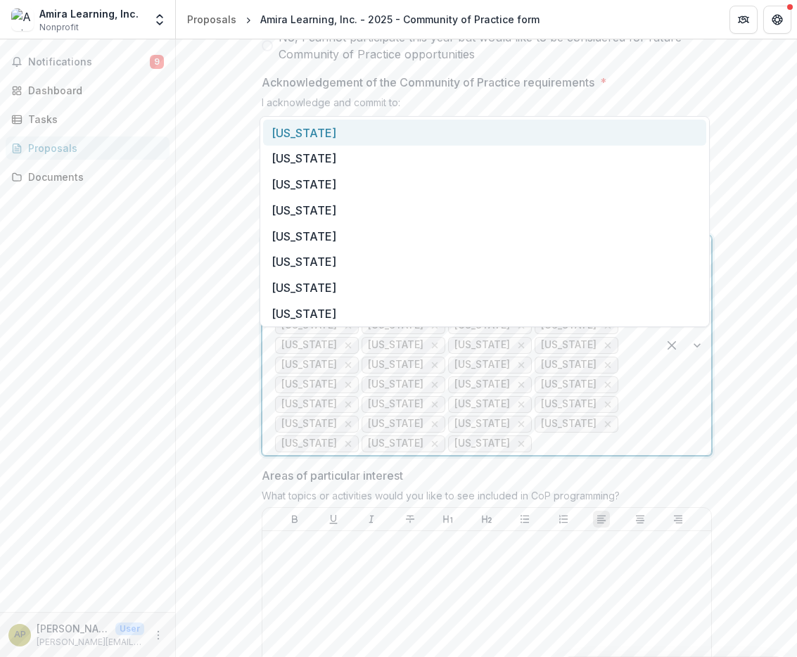
click at [699, 455] on div at bounding box center [683, 345] width 53 height 219
click at [381, 135] on div "Texas" at bounding box center [484, 133] width 443 height 26
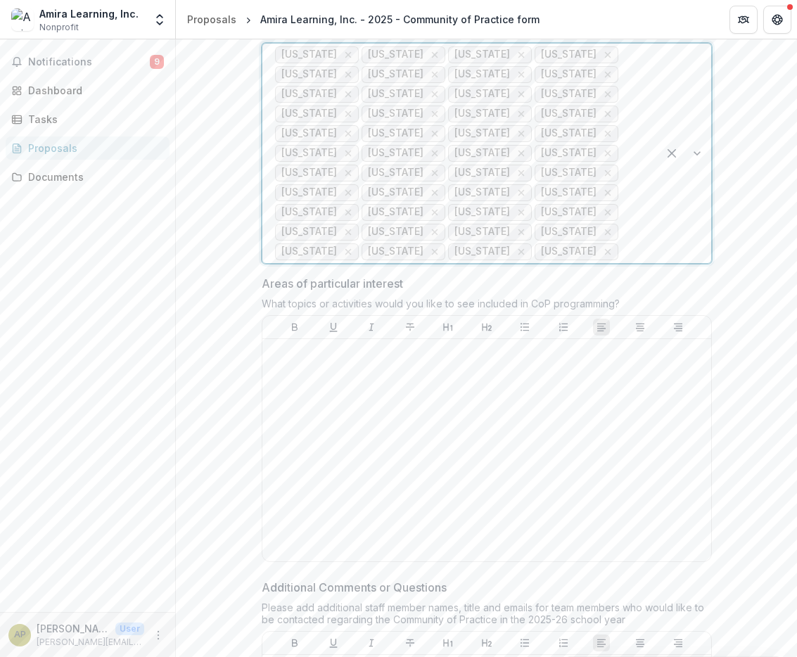
scroll to position [1089, 0]
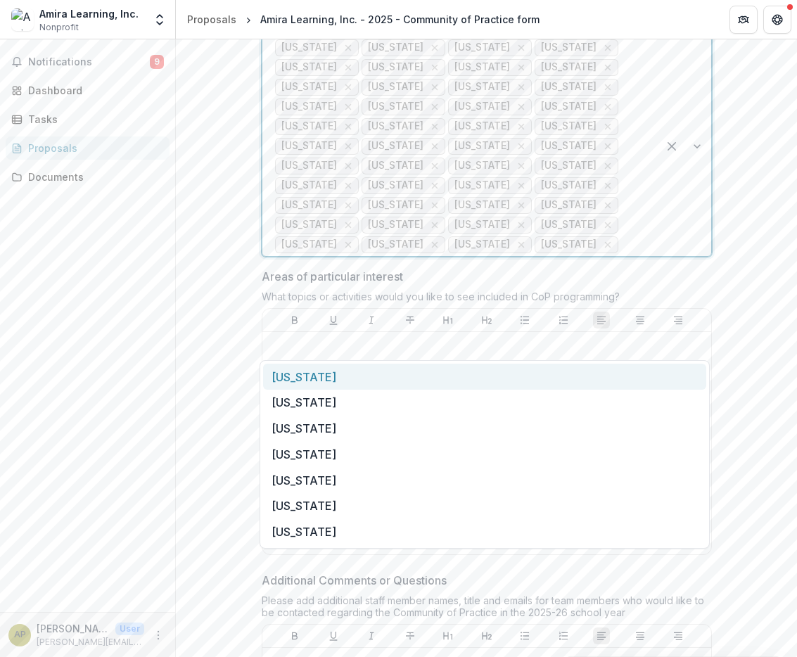
drag, startPoint x: 702, startPoint y: 315, endPoint x: 676, endPoint y: 350, distance: 43.7
click at [702, 256] on div at bounding box center [683, 146] width 53 height 219
click at [646, 371] on div "Utah" at bounding box center [484, 377] width 443 height 26
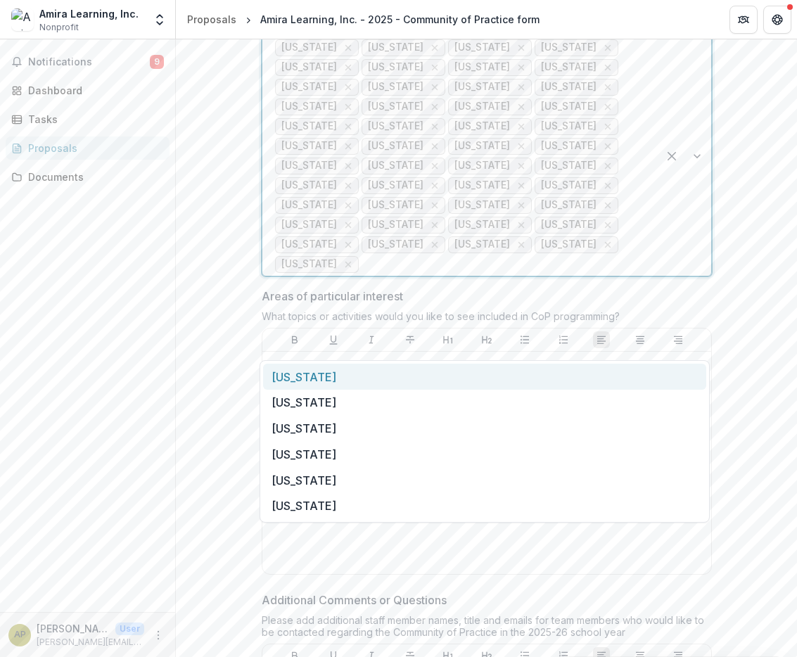
drag, startPoint x: 701, startPoint y: 335, endPoint x: 695, endPoint y: 343, distance: 10.5
click at [701, 276] on div at bounding box center [683, 156] width 53 height 239
click at [671, 373] on div "Vermont" at bounding box center [484, 377] width 443 height 26
click at [698, 276] on div at bounding box center [683, 156] width 53 height 239
click at [673, 376] on div "Virginia" at bounding box center [484, 377] width 443 height 26
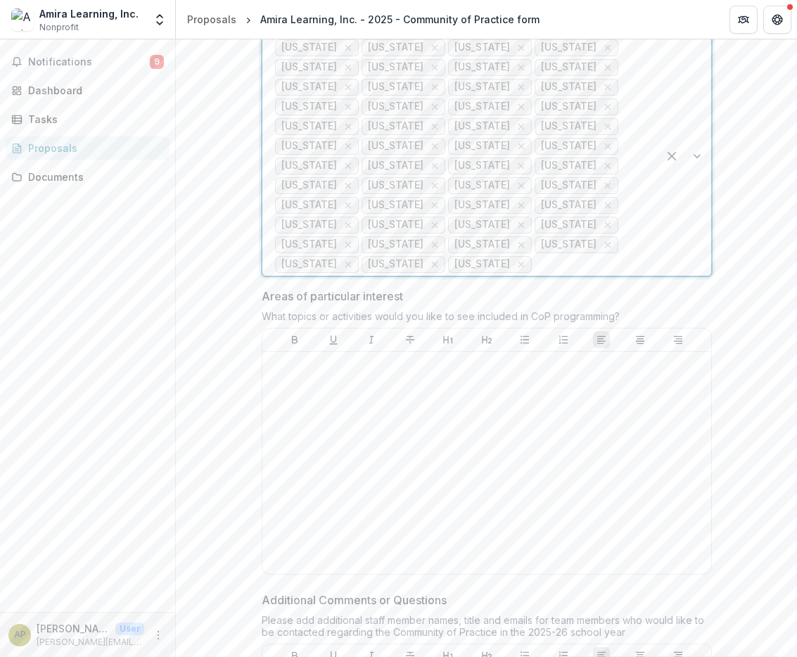
click at [703, 276] on div at bounding box center [683, 156] width 53 height 239
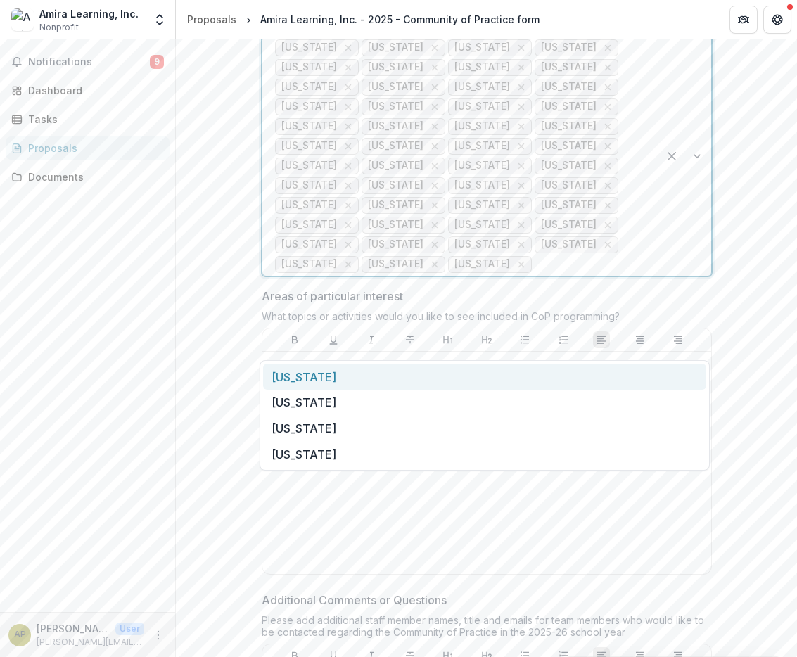
click at [676, 377] on div "Washington" at bounding box center [484, 377] width 443 height 26
click at [694, 276] on div at bounding box center [683, 156] width 53 height 239
click at [664, 373] on div "West Virginia" at bounding box center [484, 377] width 443 height 26
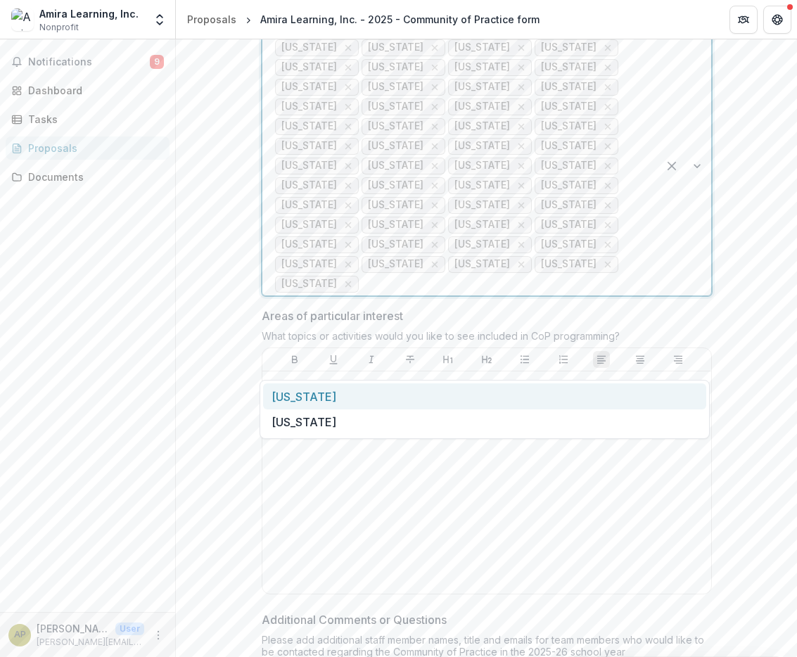
click at [700, 295] on div at bounding box center [683, 166] width 53 height 259
click at [662, 394] on div "Wisconsin" at bounding box center [484, 396] width 443 height 26
click at [705, 295] on div at bounding box center [683, 166] width 53 height 259
click at [663, 396] on div "Wyoming" at bounding box center [484, 396] width 443 height 26
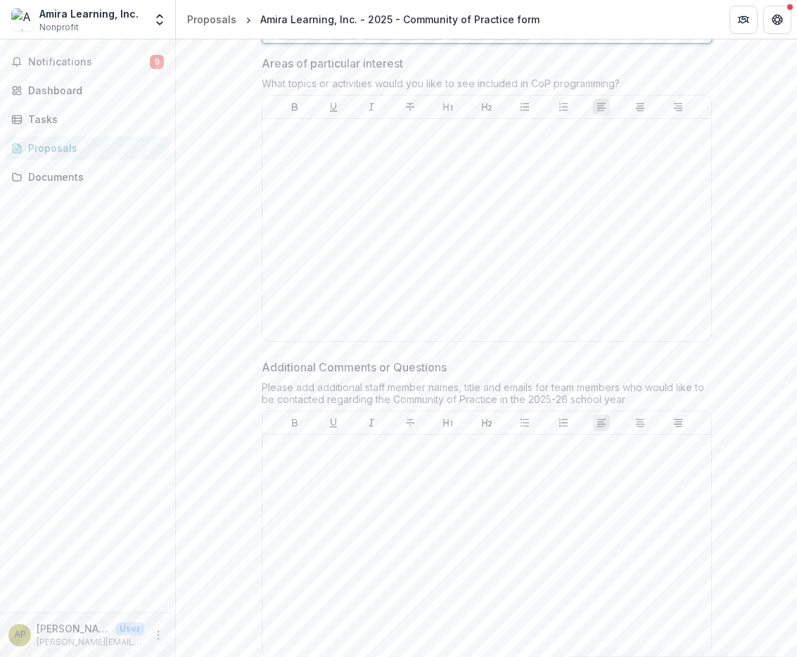
scroll to position [1335, 0]
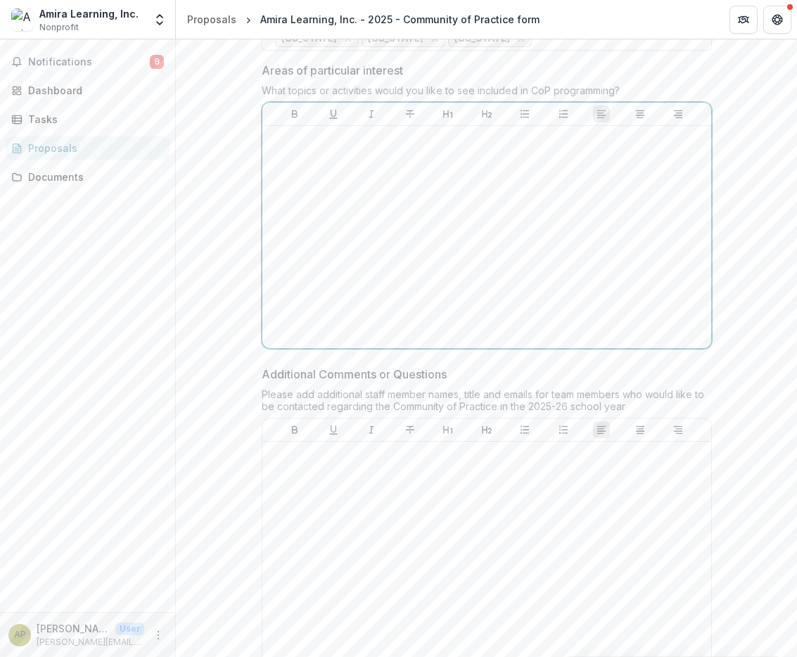
click at [342, 338] on div at bounding box center [486, 236] width 437 height 211
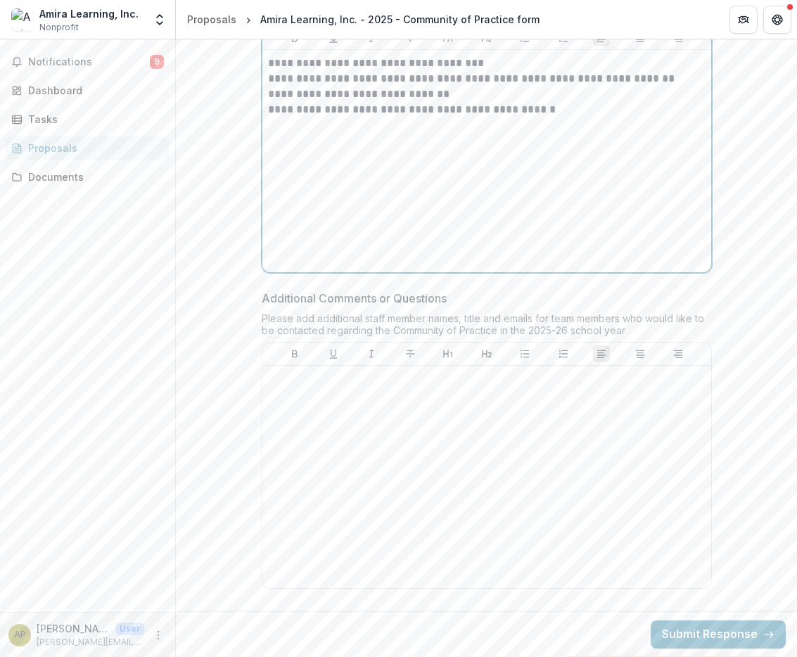
scroll to position [1489, 0]
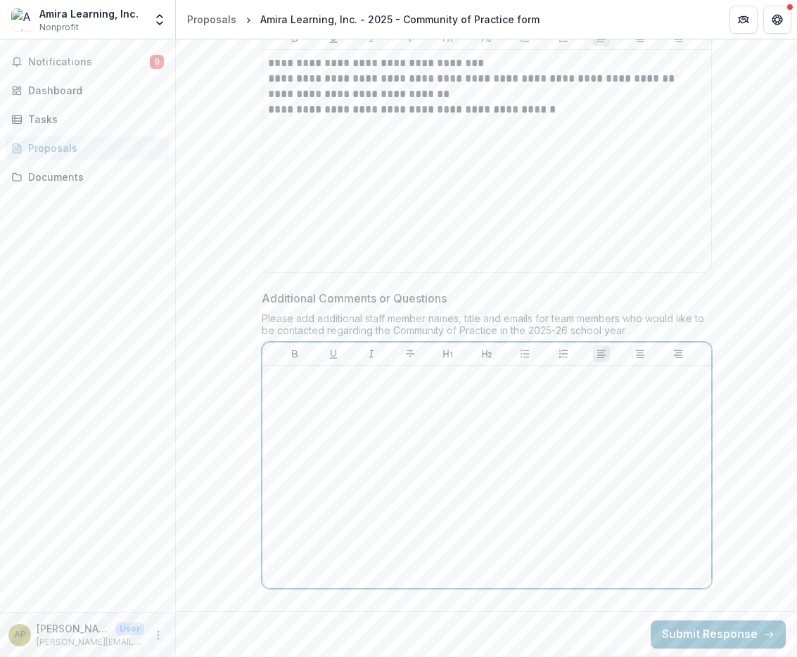
click at [290, 391] on div at bounding box center [486, 476] width 437 height 211
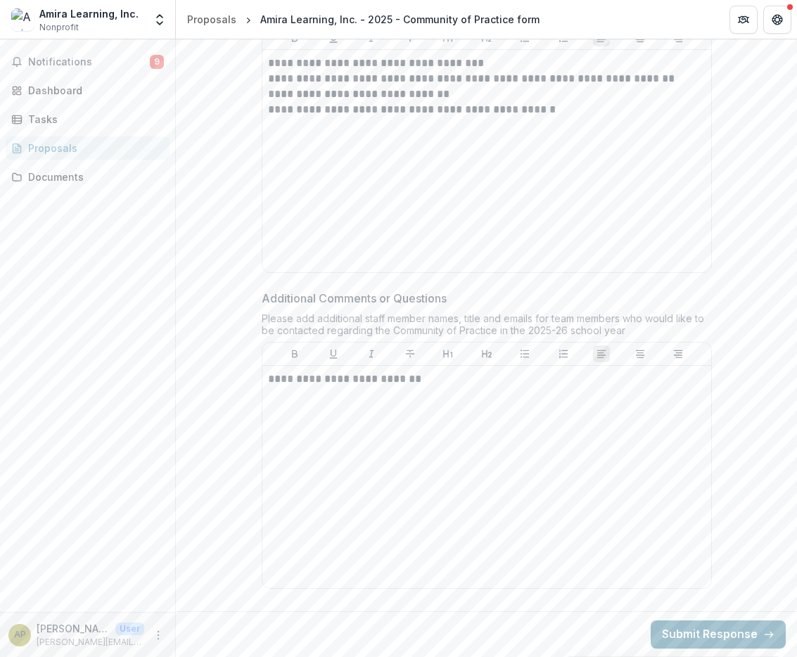
click at [731, 639] on button "Submit Response" at bounding box center [717, 634] width 135 height 28
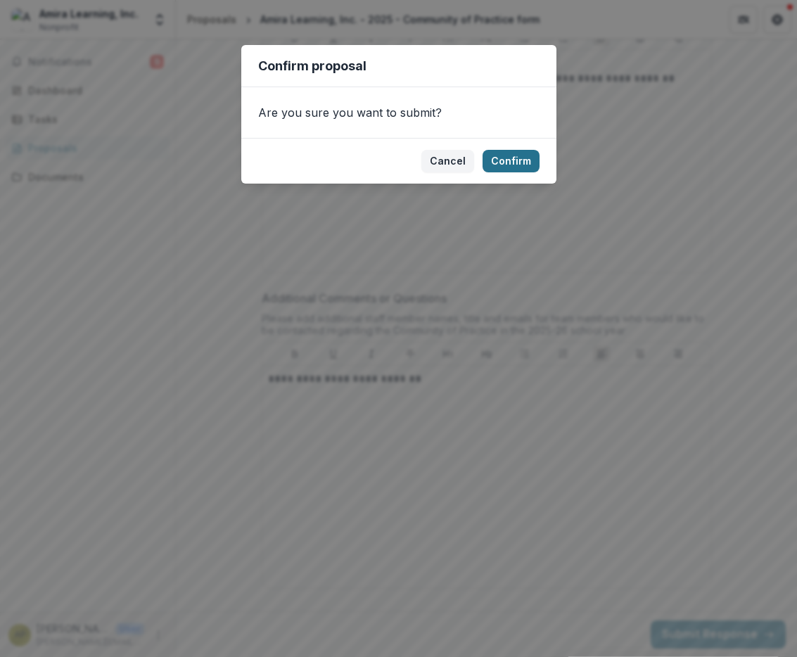
click at [508, 165] on button "Confirm" at bounding box center [510, 161] width 57 height 23
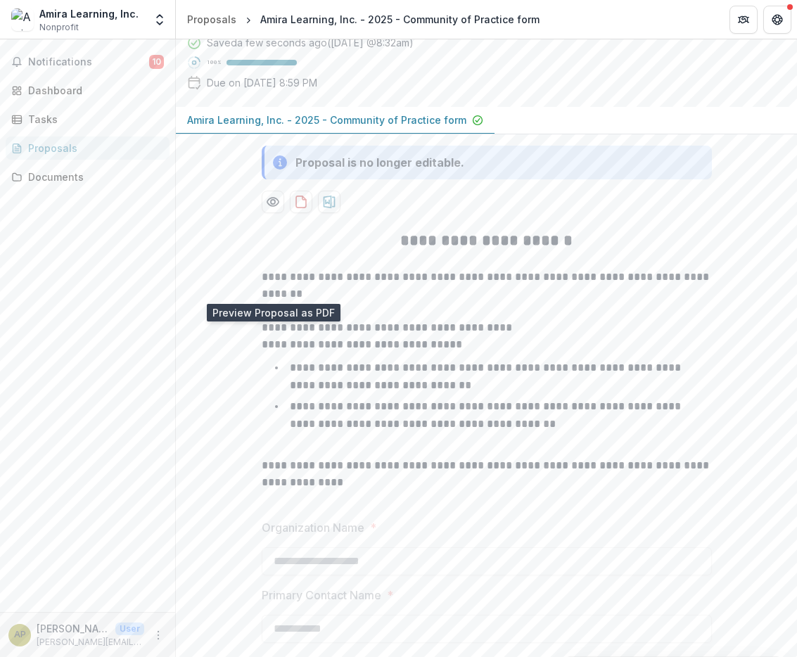
scroll to position [0, 0]
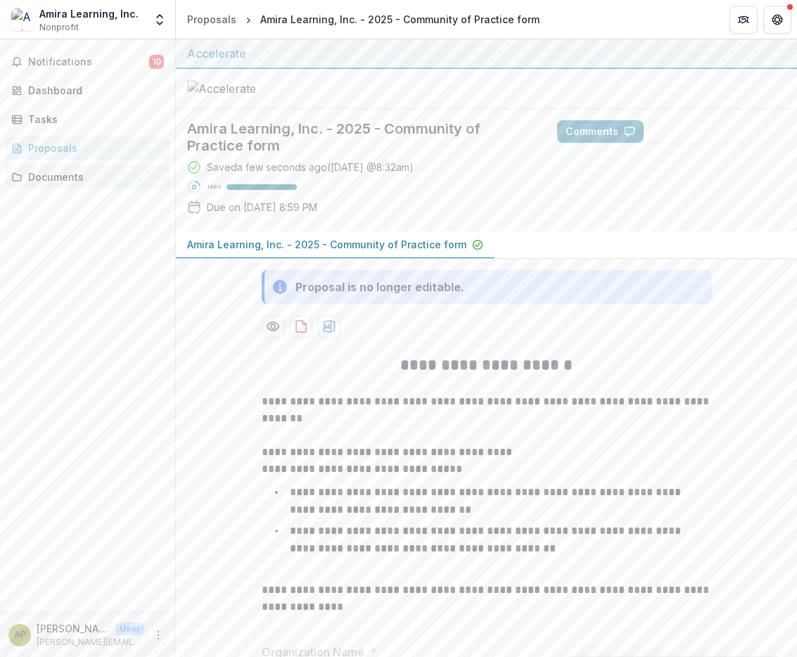
click at [56, 172] on div "Documents" at bounding box center [93, 176] width 130 height 15
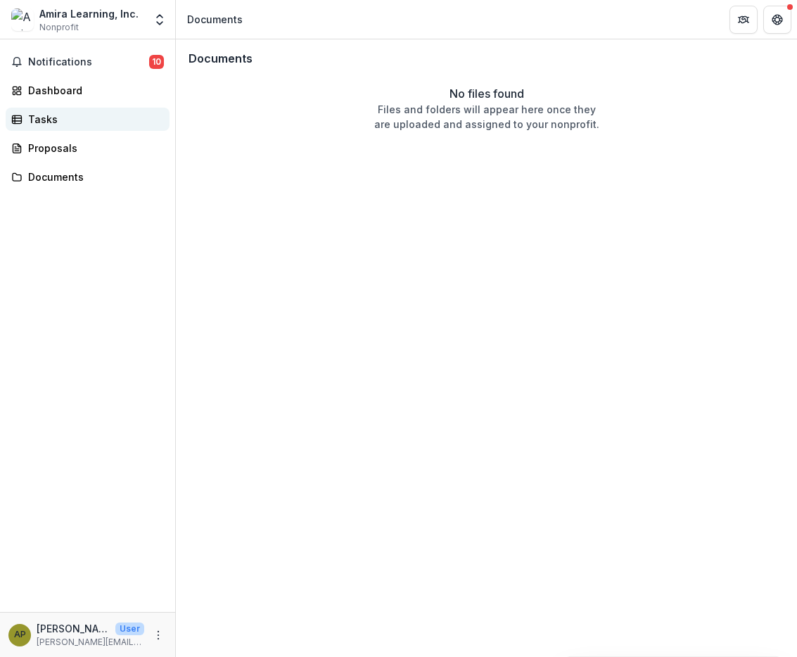
click at [71, 120] on div "Tasks" at bounding box center [93, 119] width 130 height 15
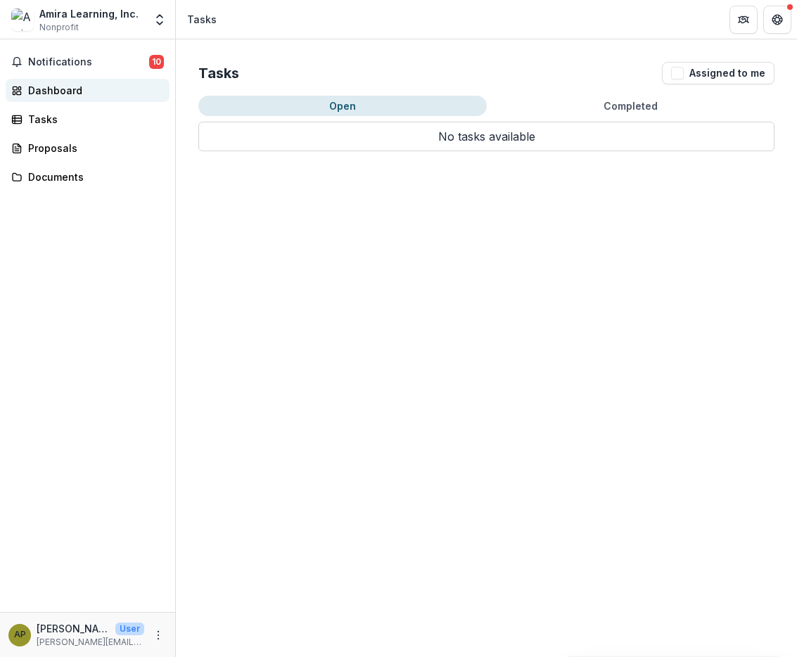
click at [70, 92] on div "Dashboard" at bounding box center [93, 90] width 130 height 15
